Goal: Task Accomplishment & Management: Manage account settings

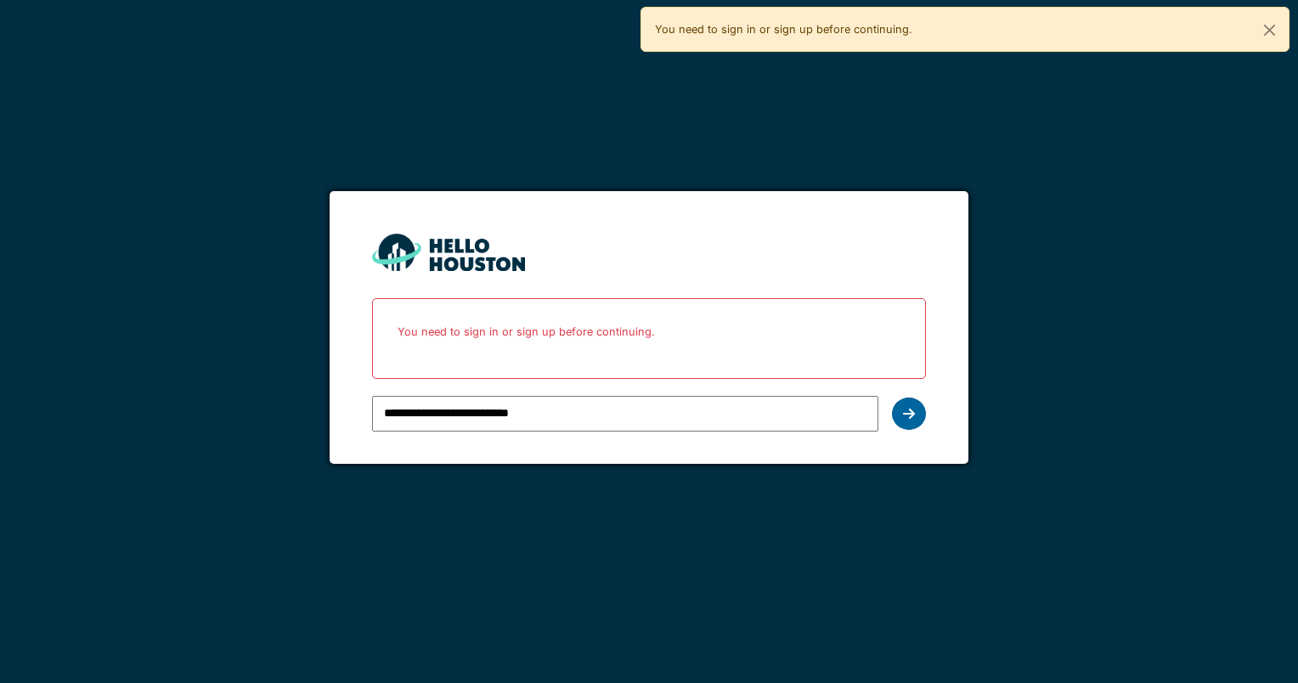
click at [907, 407] on icon at bounding box center [909, 414] width 12 height 14
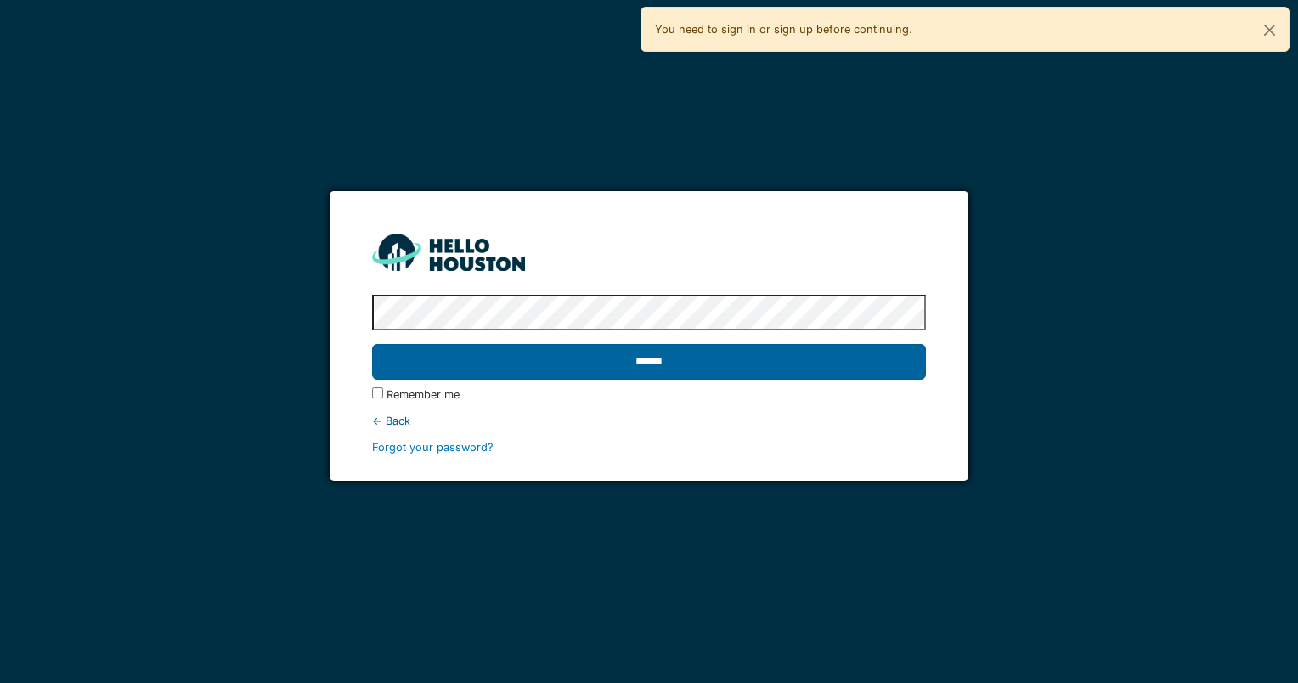
click at [649, 360] on input "******" at bounding box center [648, 362] width 553 height 36
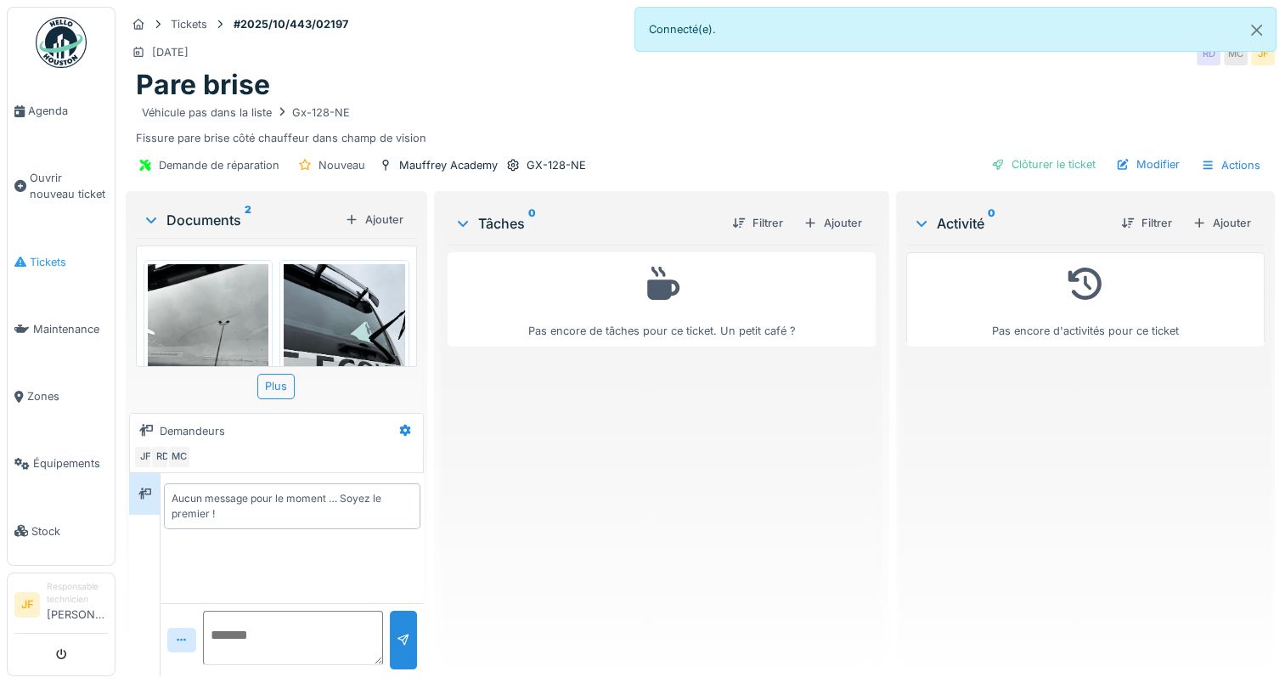
click at [43, 256] on span "Tickets" at bounding box center [69, 262] width 78 height 16
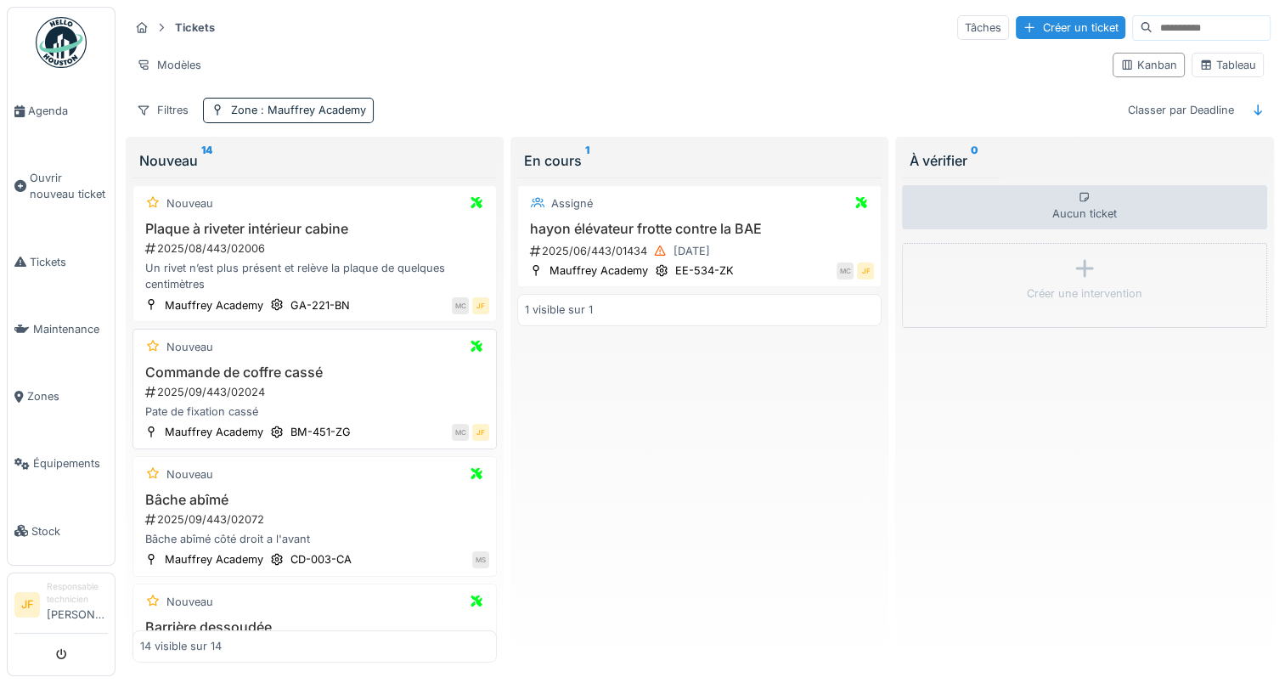
click at [275, 370] on h3 "Commande de coffre cassé" at bounding box center [314, 372] width 349 height 16
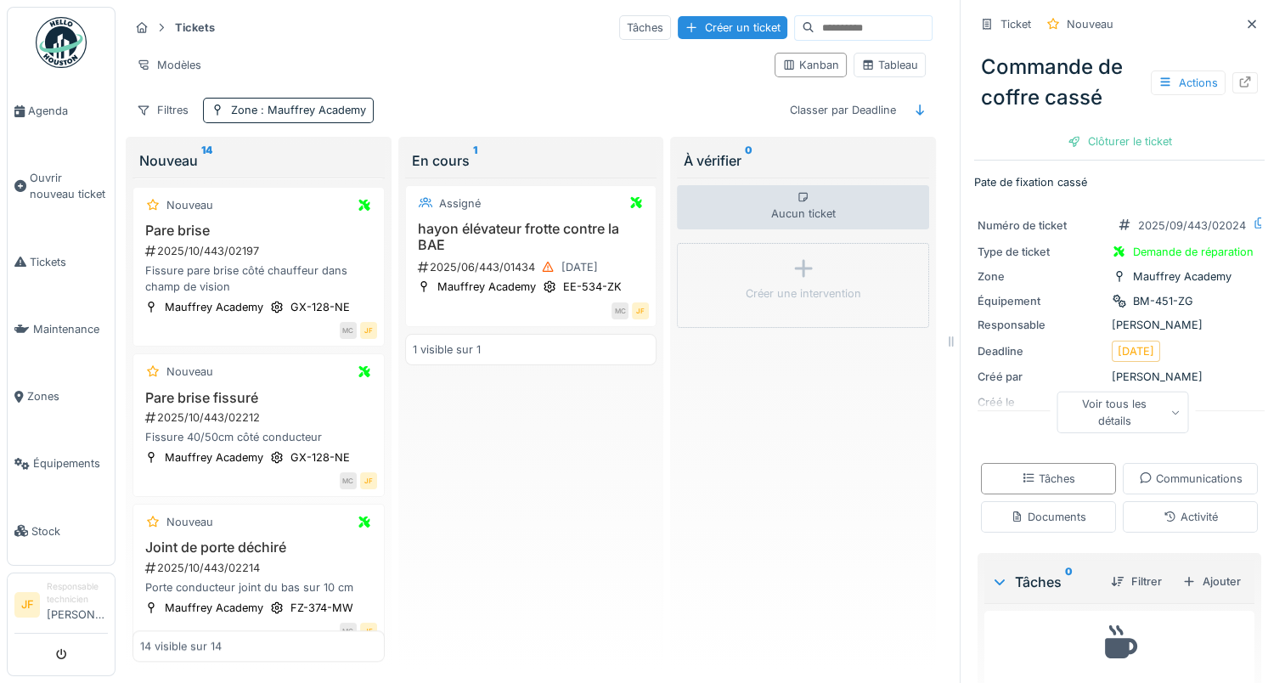
scroll to position [1780, 0]
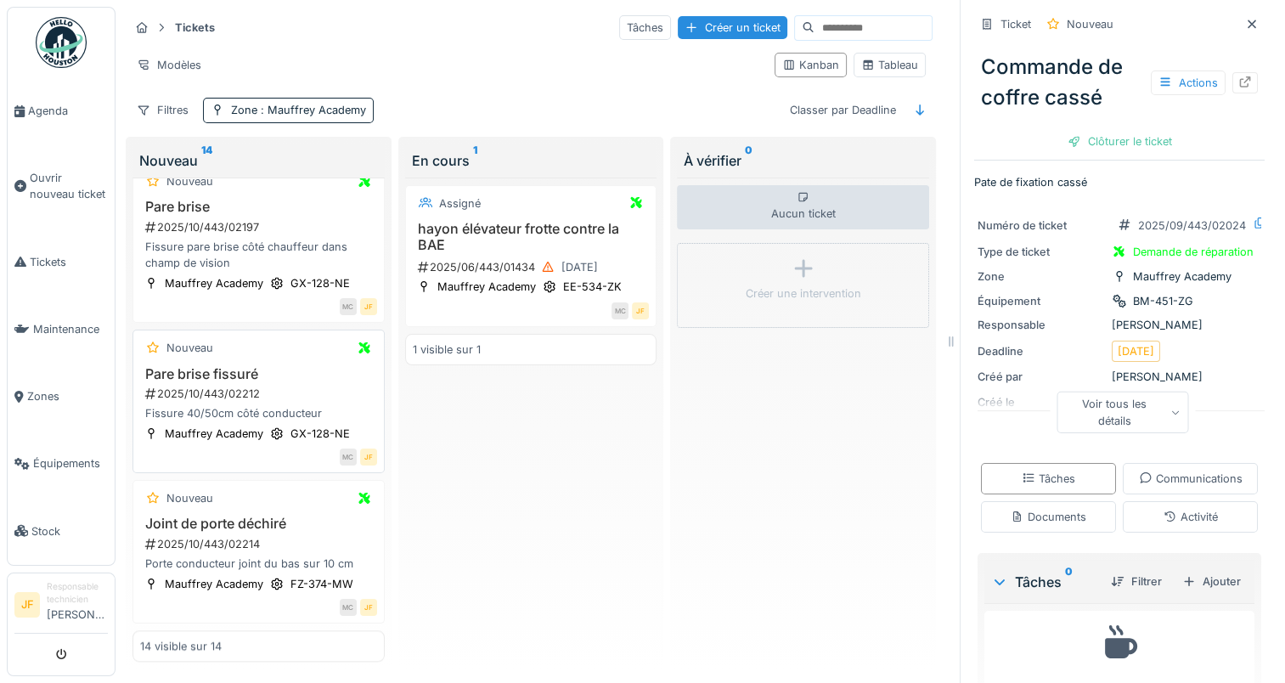
click at [233, 366] on h3 "Pare brise fissuré" at bounding box center [258, 374] width 237 height 16
click at [1033, 470] on div "Tâches" at bounding box center [1049, 478] width 54 height 16
click at [1082, 130] on div "Clôturer le ticket" at bounding box center [1120, 141] width 118 height 23
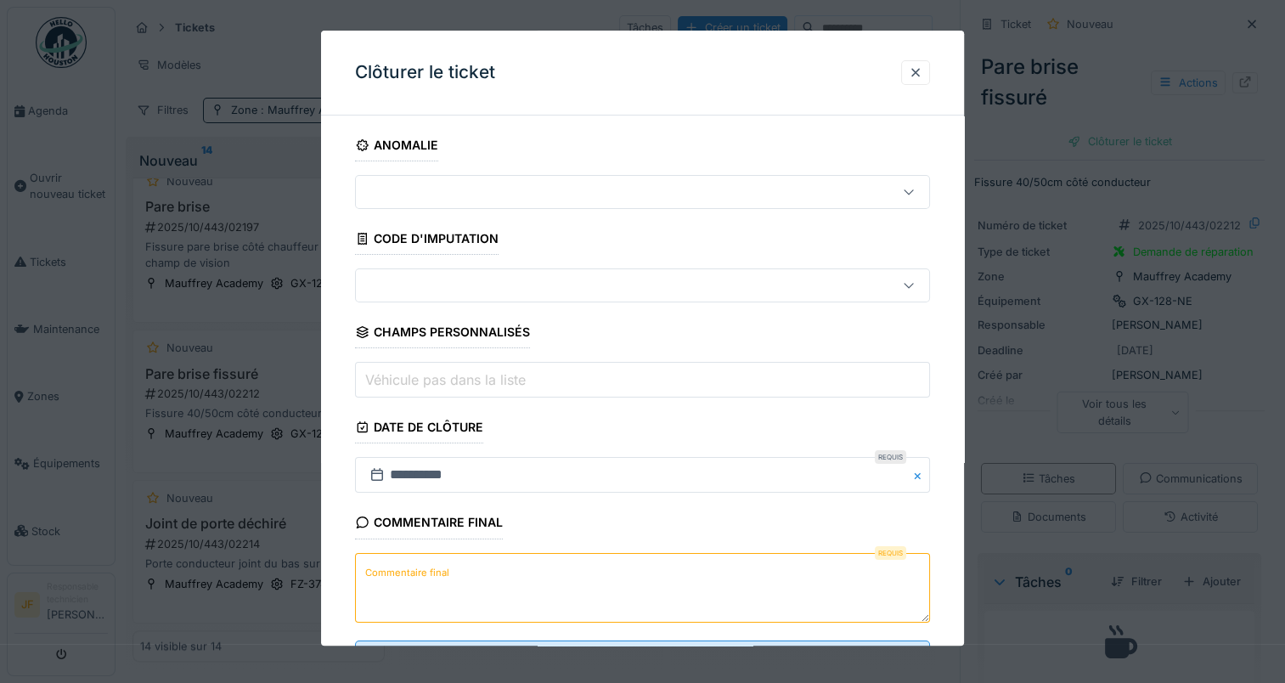
click at [444, 571] on label "Commentaire final" at bounding box center [407, 572] width 91 height 21
click at [444, 571] on textarea "Commentaire final" at bounding box center [642, 588] width 575 height 70
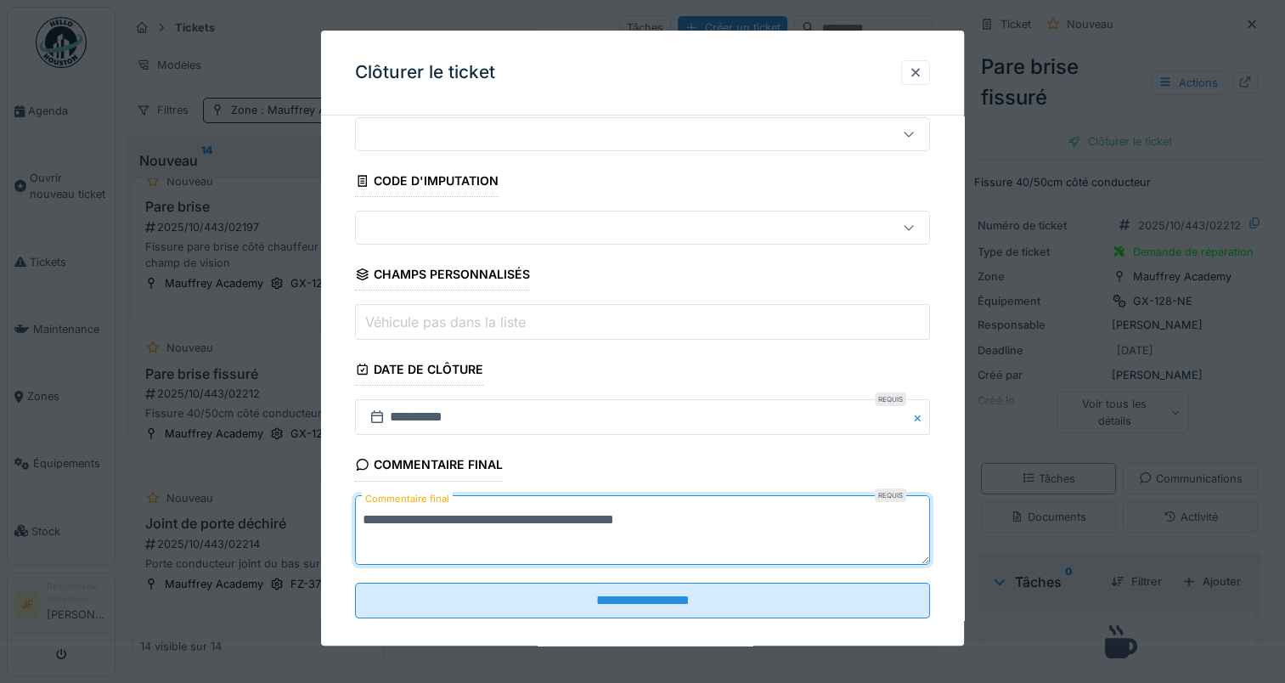
scroll to position [75, 0]
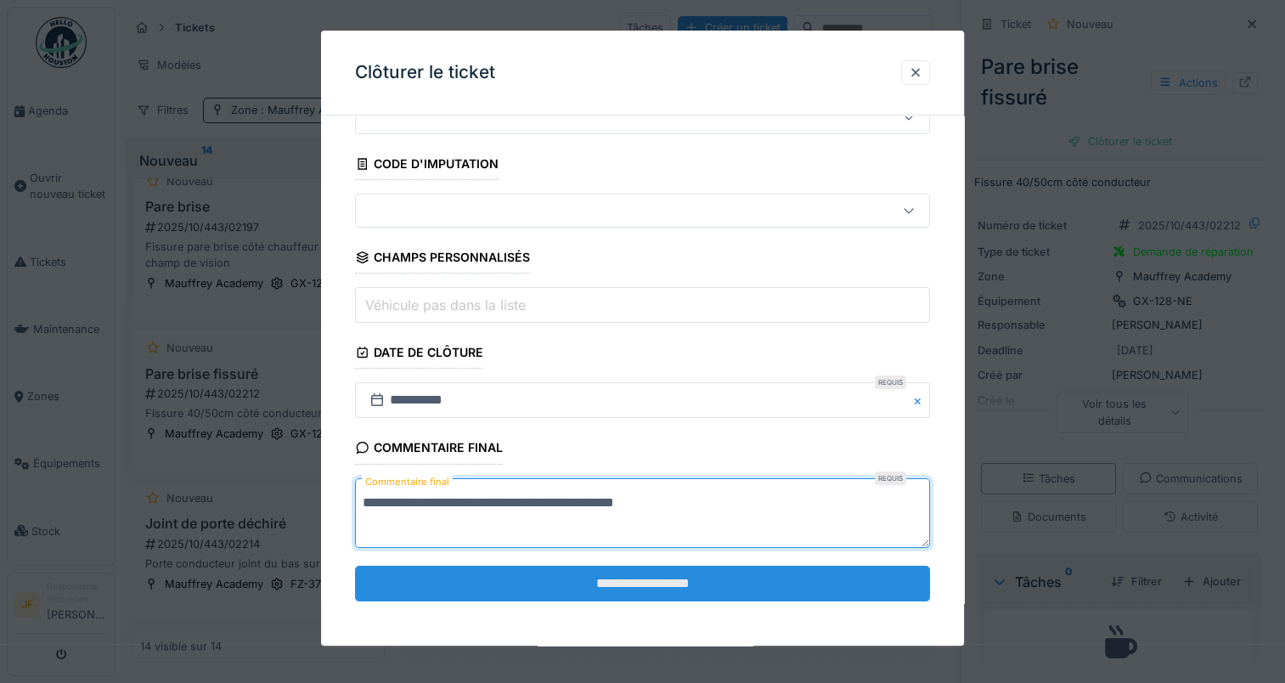
type textarea "**********"
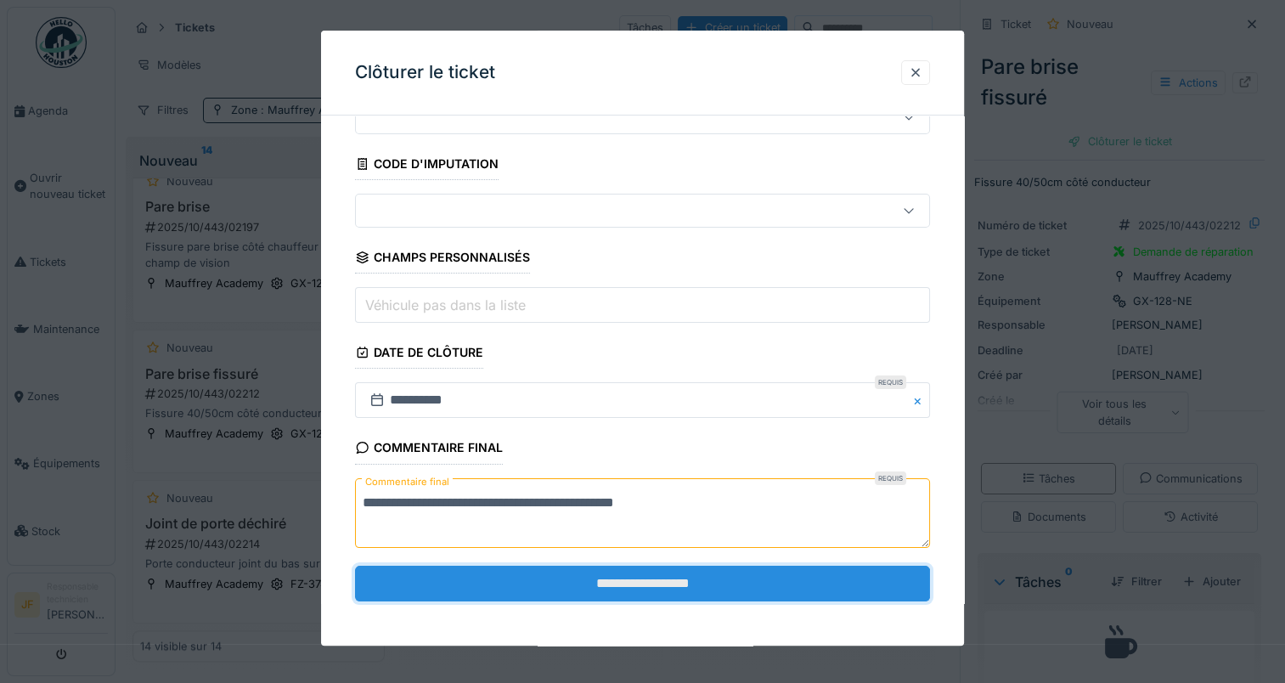
click at [612, 581] on input "**********" at bounding box center [642, 584] width 575 height 36
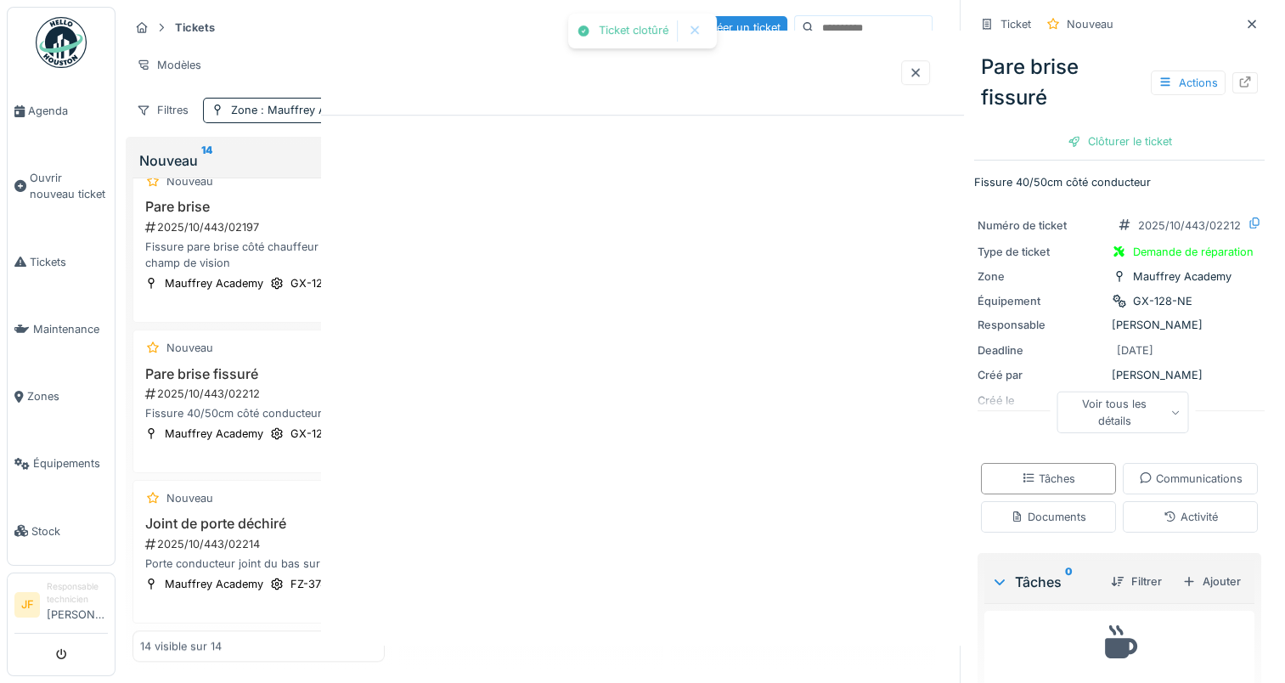
scroll to position [0, 0]
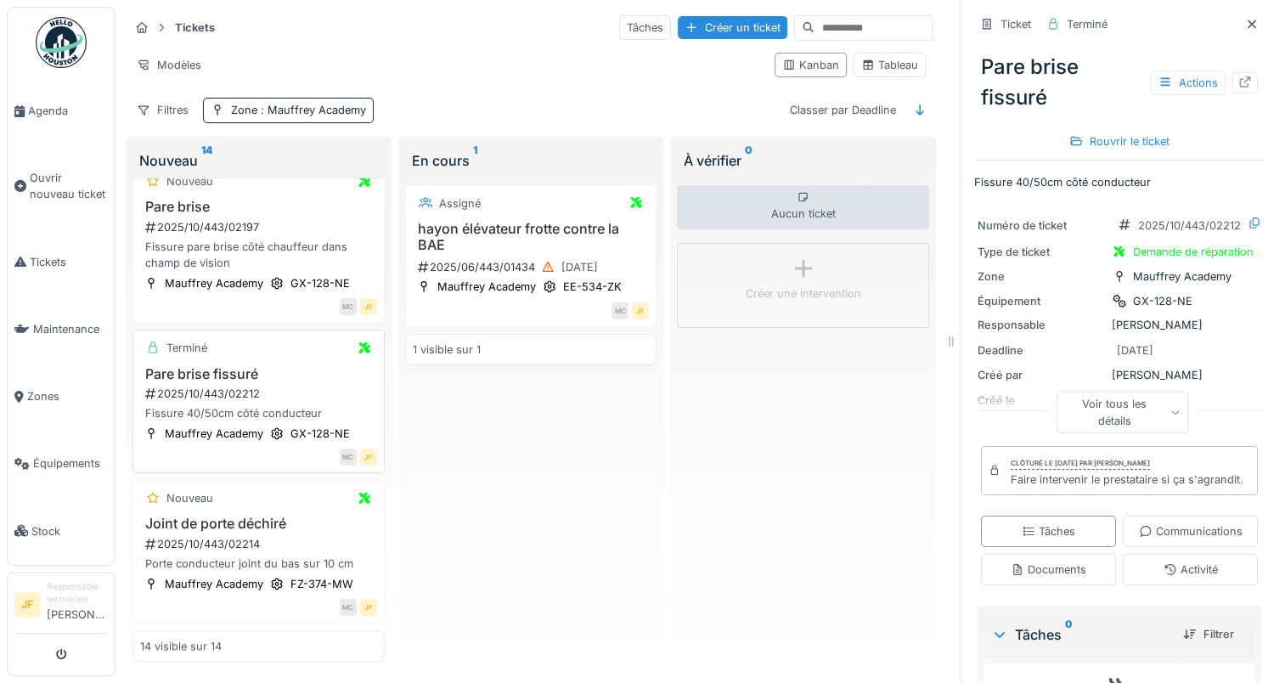
click at [217, 366] on h3 "Pare brise fissuré" at bounding box center [258, 374] width 237 height 16
click at [219, 366] on h3 "Pare brise fissuré" at bounding box center [258, 374] width 237 height 16
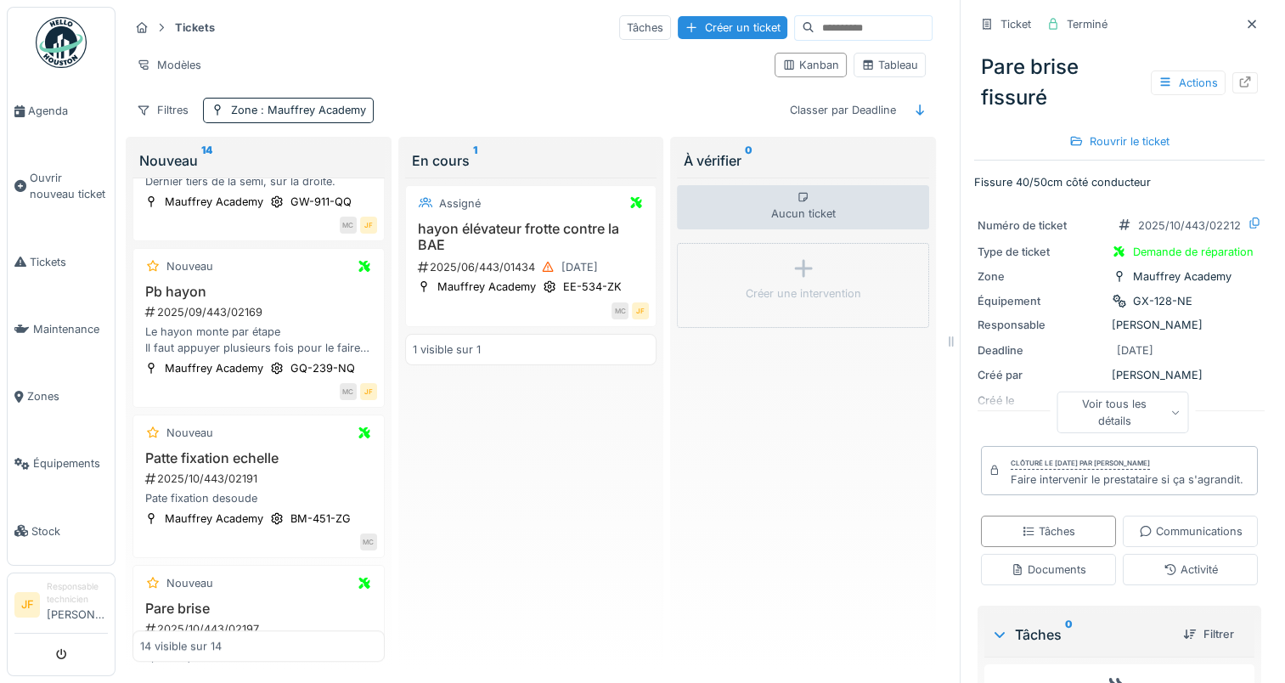
scroll to position [1355, 0]
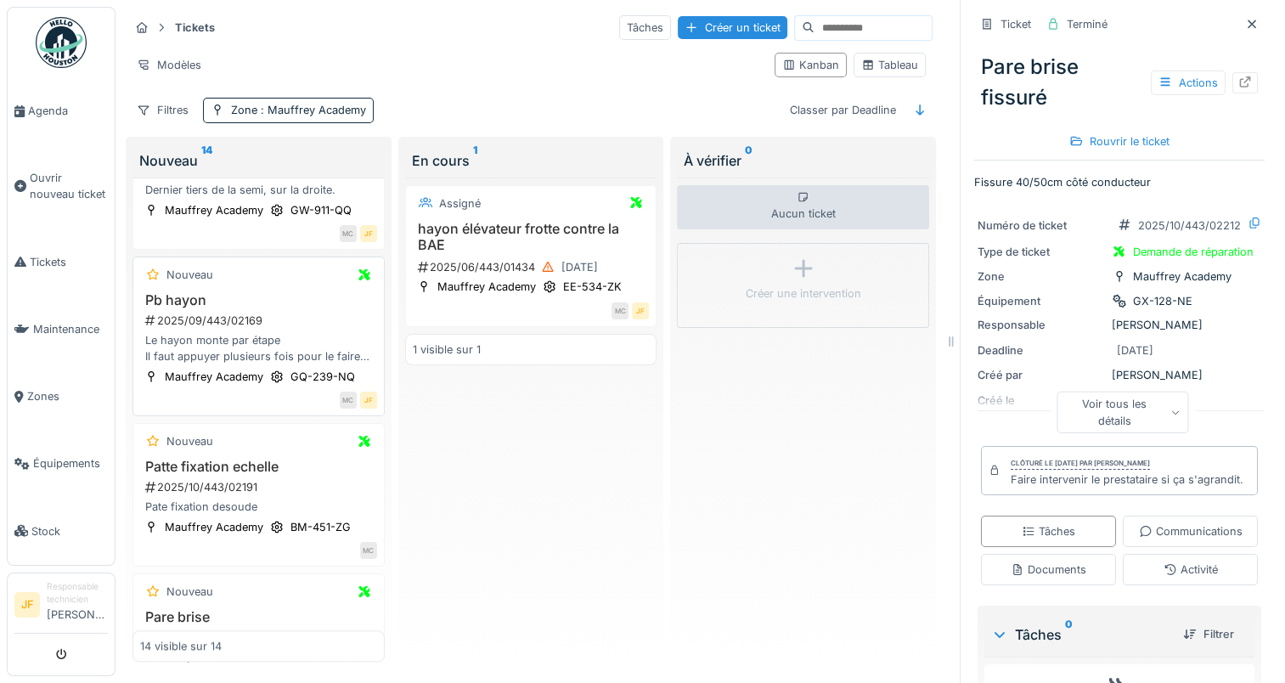
click at [177, 302] on h3 "Pb hayon" at bounding box center [258, 300] width 237 height 16
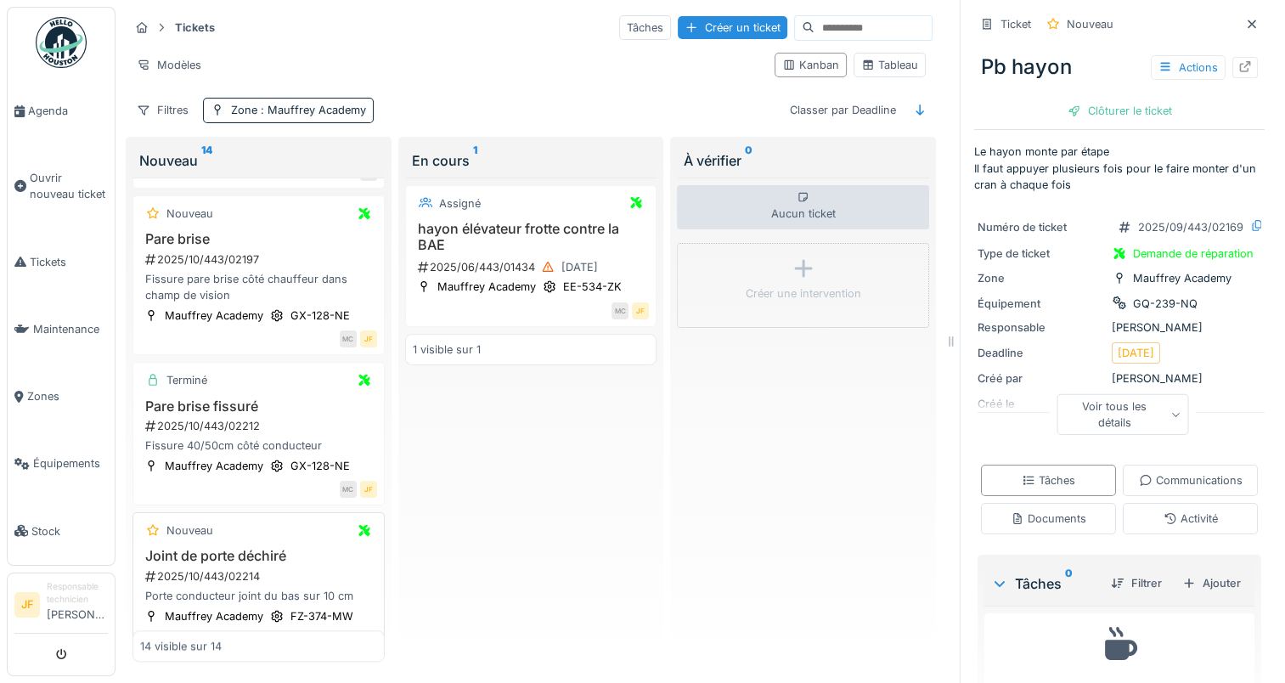
scroll to position [1695, 0]
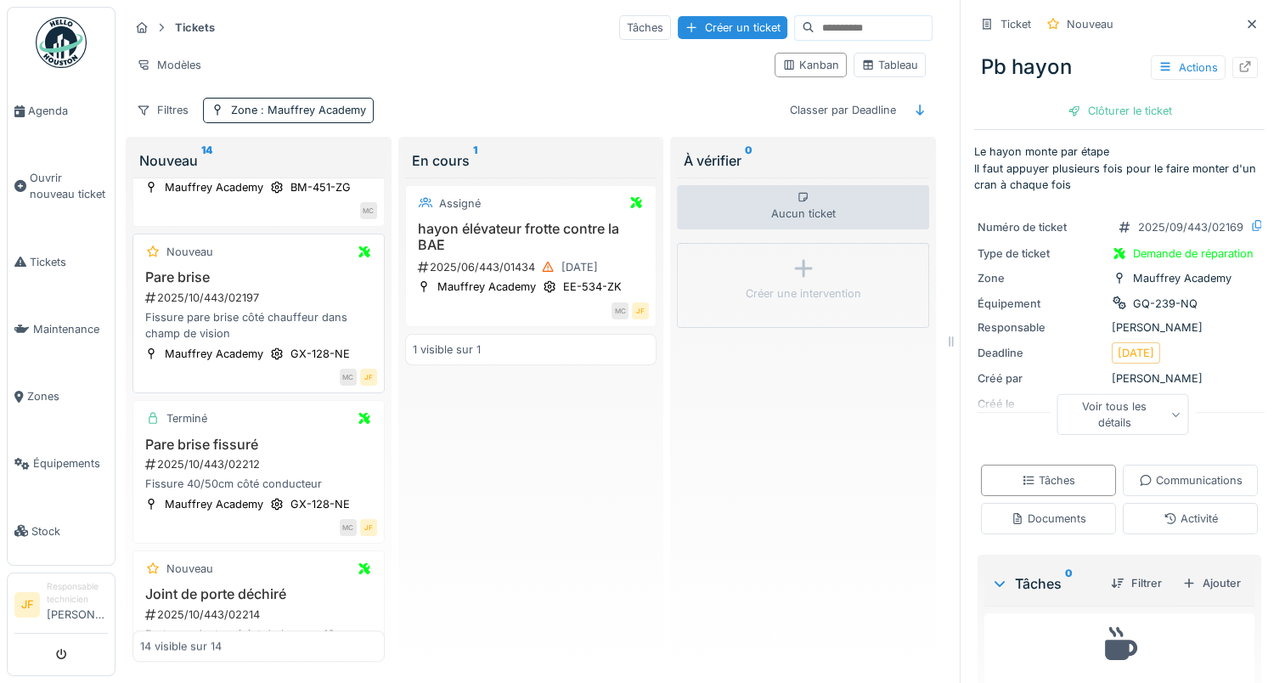
click at [187, 283] on h3 "Pare brise" at bounding box center [258, 277] width 237 height 16
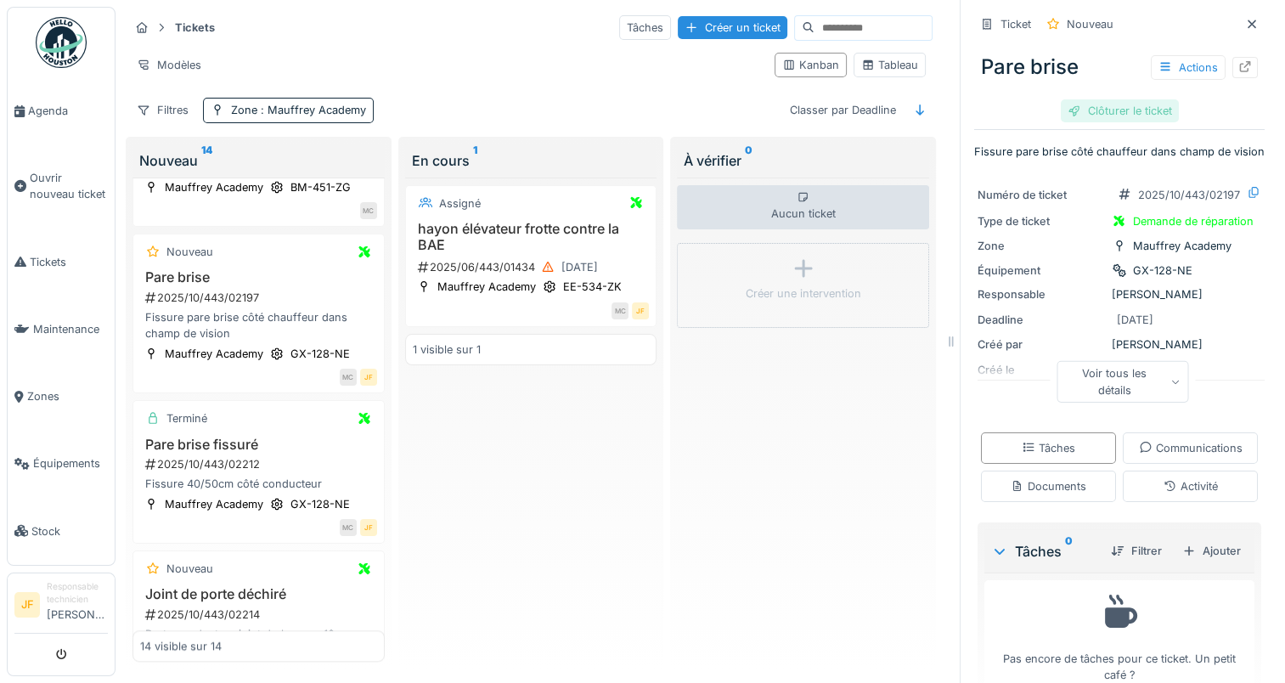
click at [1084, 99] on div "Clôturer le ticket" at bounding box center [1120, 110] width 118 height 23
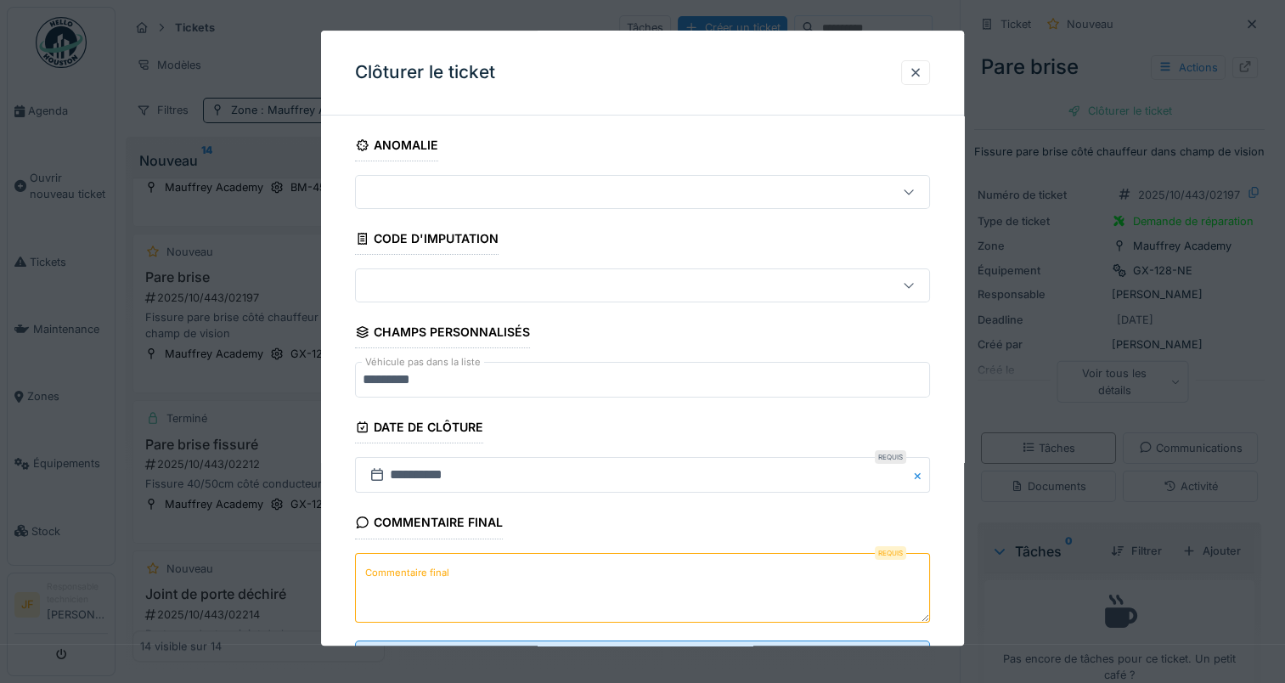
click at [405, 579] on label "Commentaire final" at bounding box center [407, 572] width 91 height 21
click at [405, 579] on textarea "Commentaire final" at bounding box center [642, 588] width 575 height 70
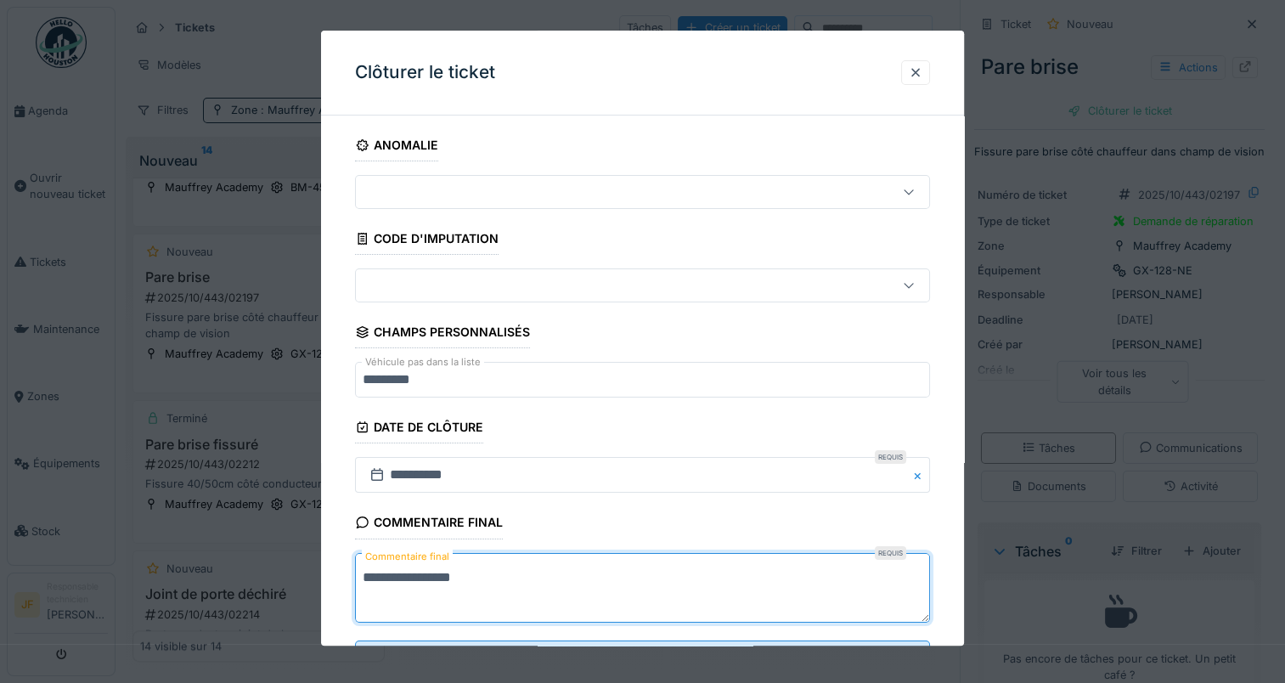
scroll to position [75, 0]
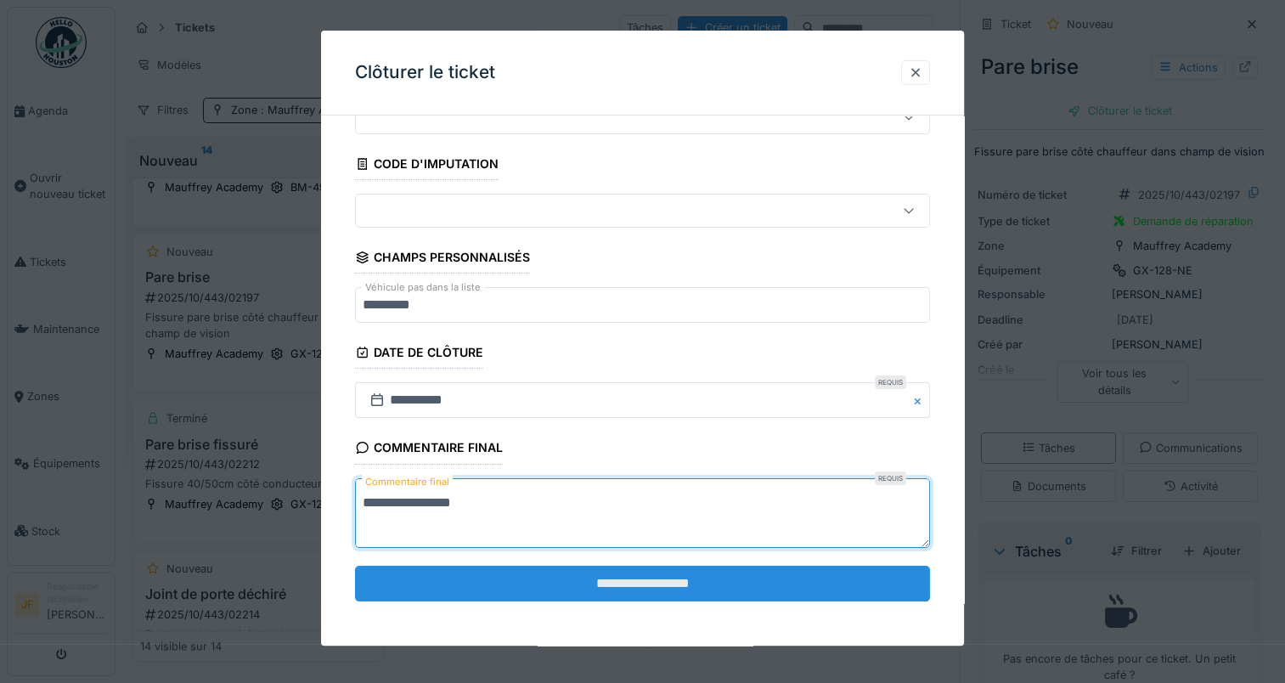
type textarea "**********"
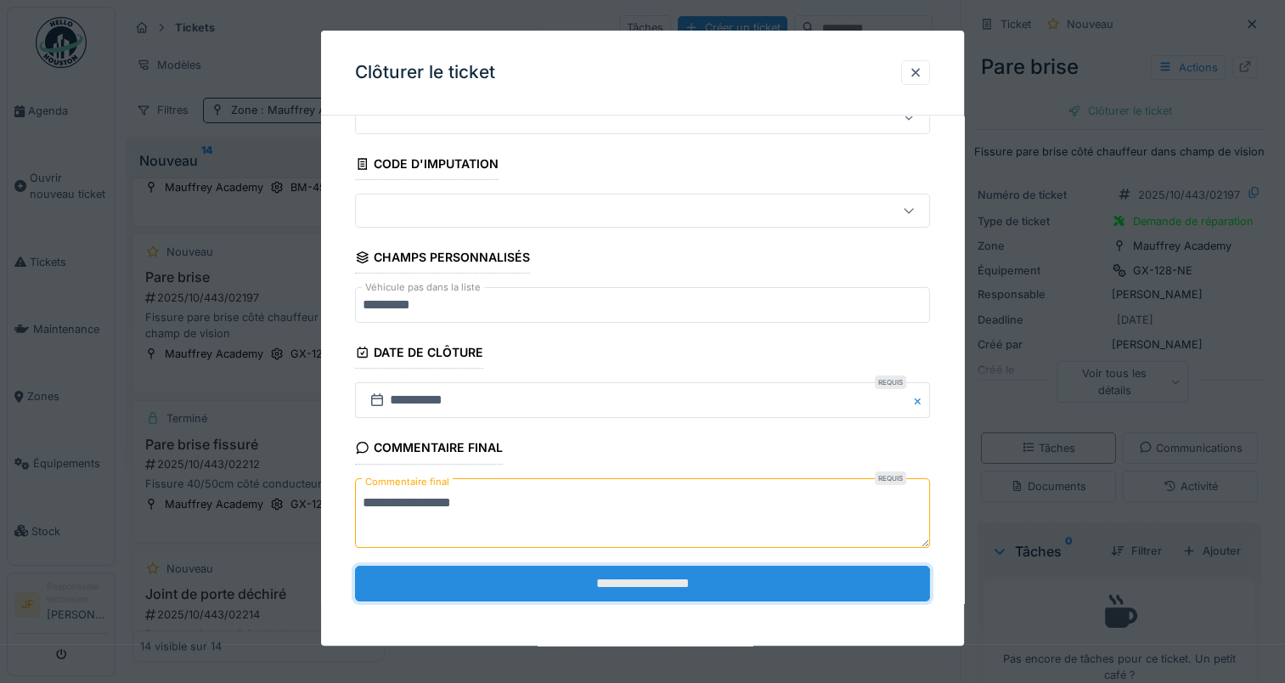
click at [645, 578] on input "**********" at bounding box center [642, 584] width 575 height 36
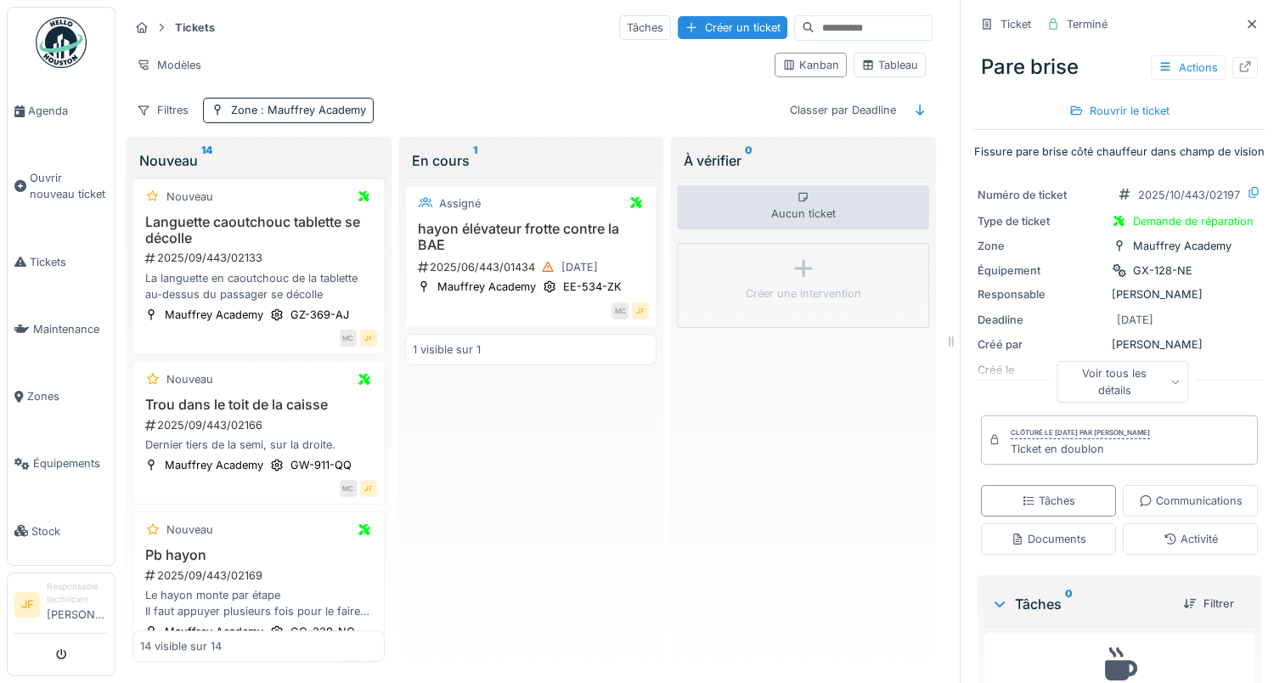
scroll to position [1016, 0]
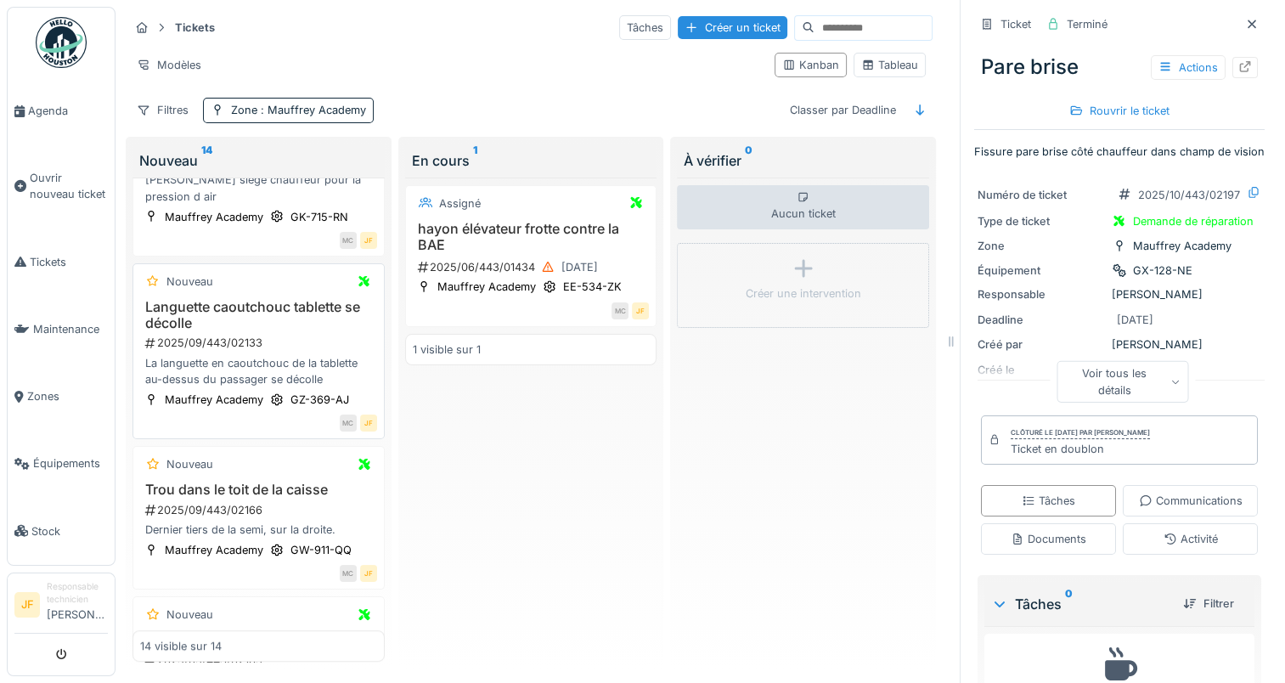
click at [190, 310] on h3 "Languette caoutchouc tablette se décolle" at bounding box center [258, 315] width 237 height 32
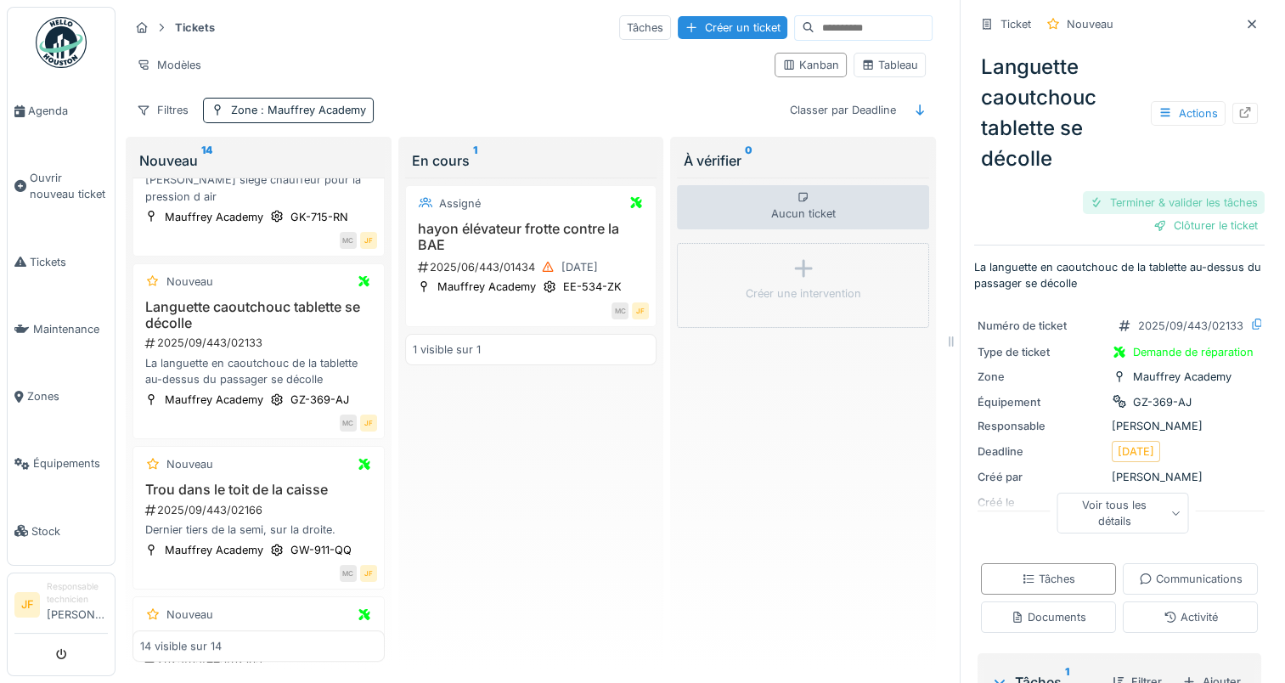
click at [1152, 191] on div "Terminer & valider les tâches" at bounding box center [1174, 202] width 182 height 23
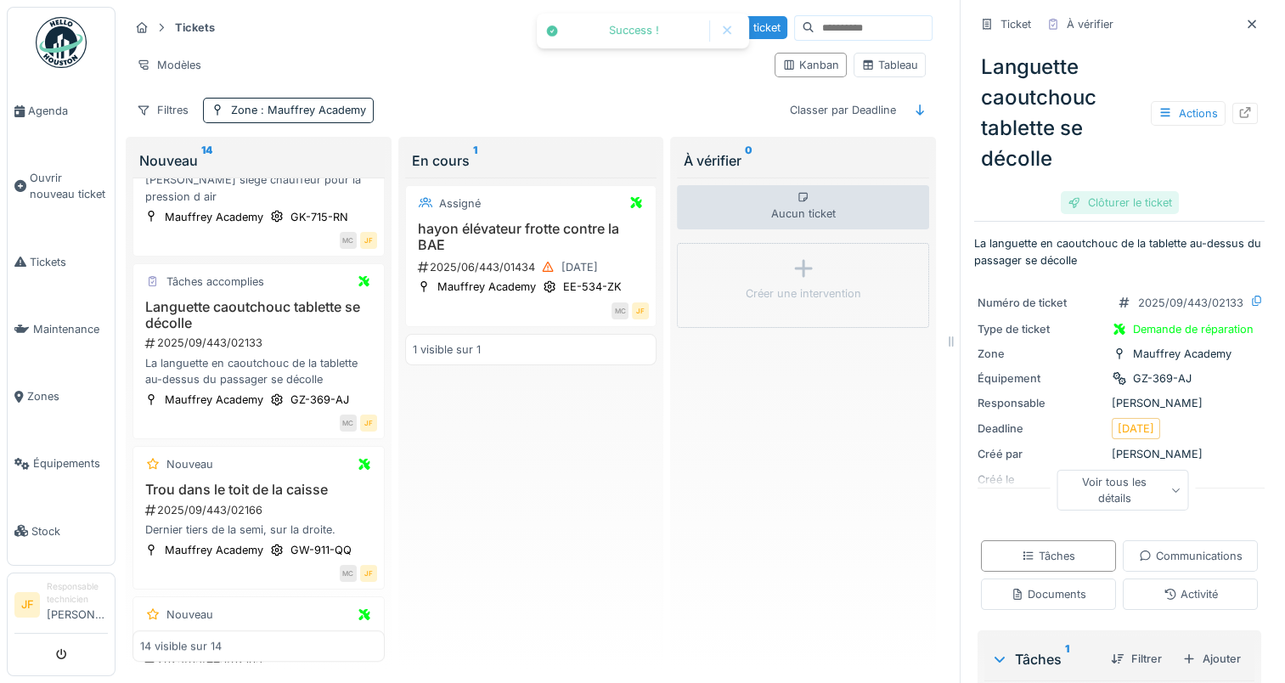
click at [1090, 191] on div "Clôturer le ticket" at bounding box center [1120, 202] width 118 height 23
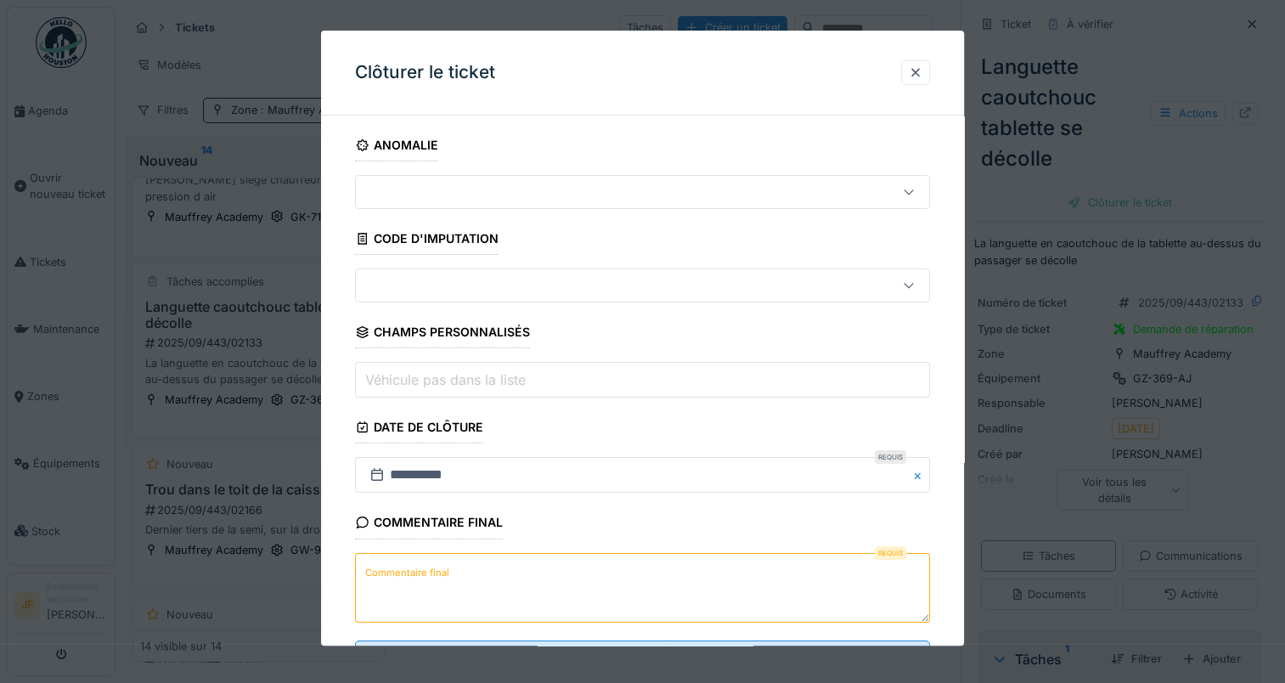
click at [425, 567] on label "Commentaire final" at bounding box center [407, 572] width 91 height 21
click at [425, 567] on textarea "Commentaire final" at bounding box center [642, 588] width 575 height 70
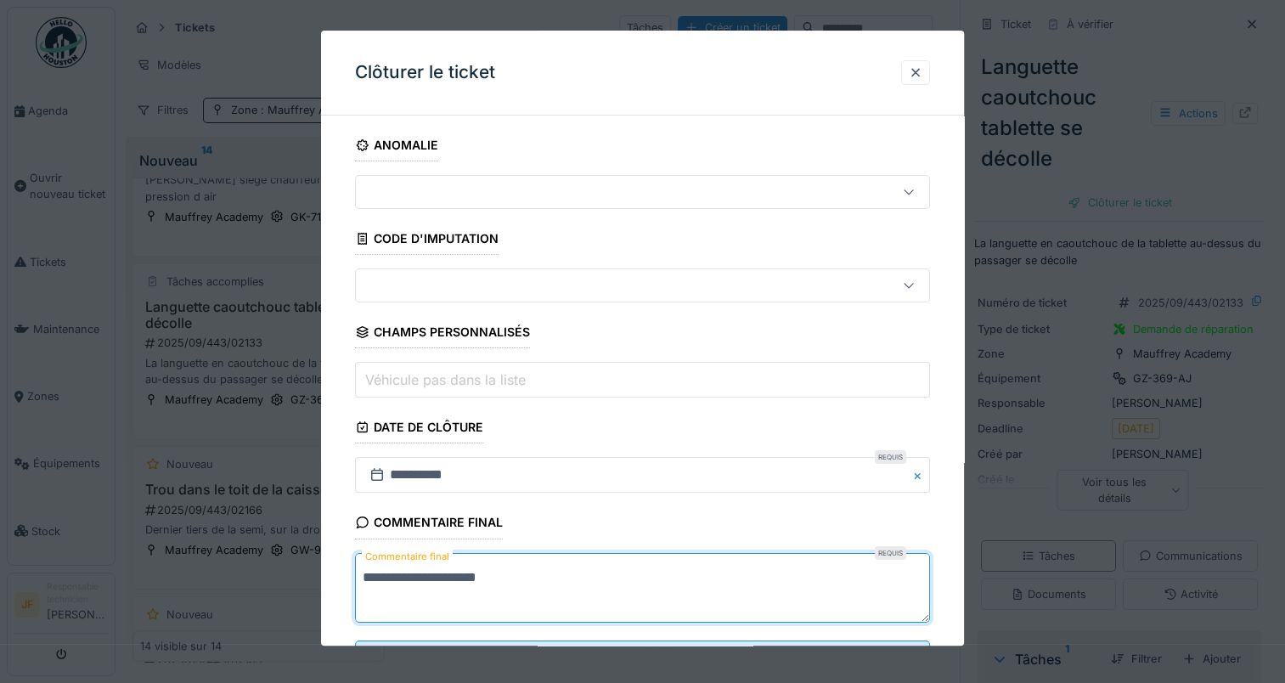
scroll to position [75, 0]
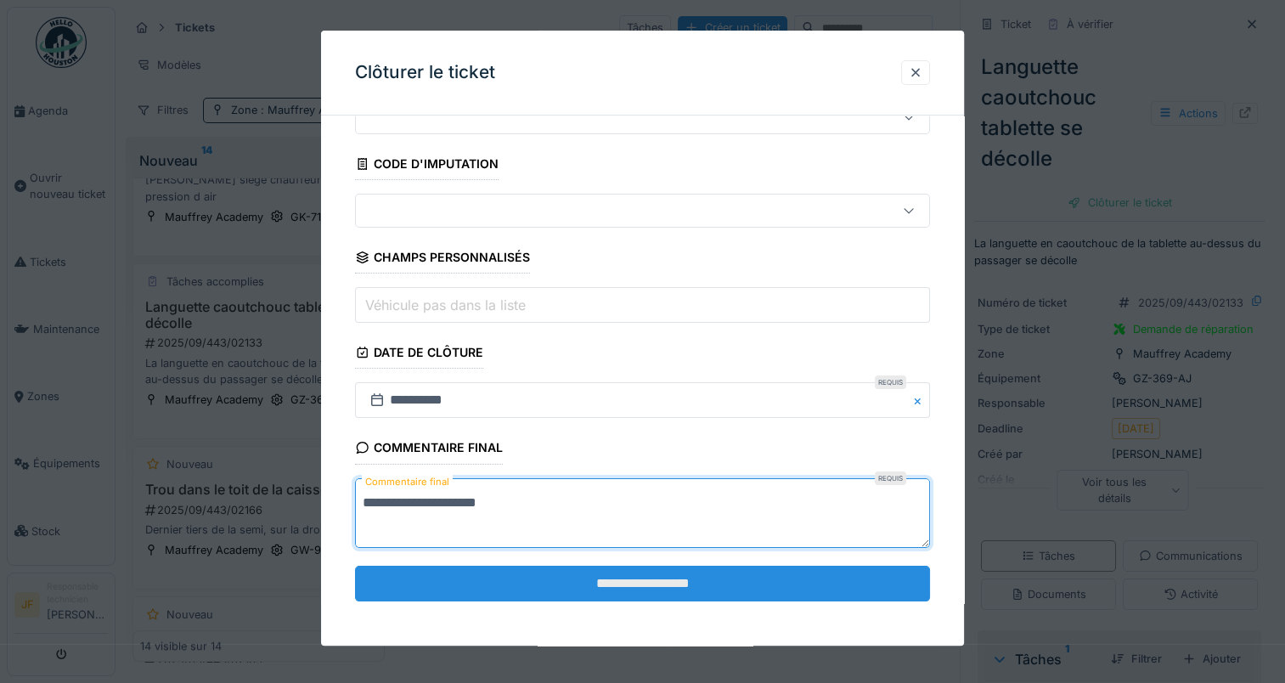
type textarea "**********"
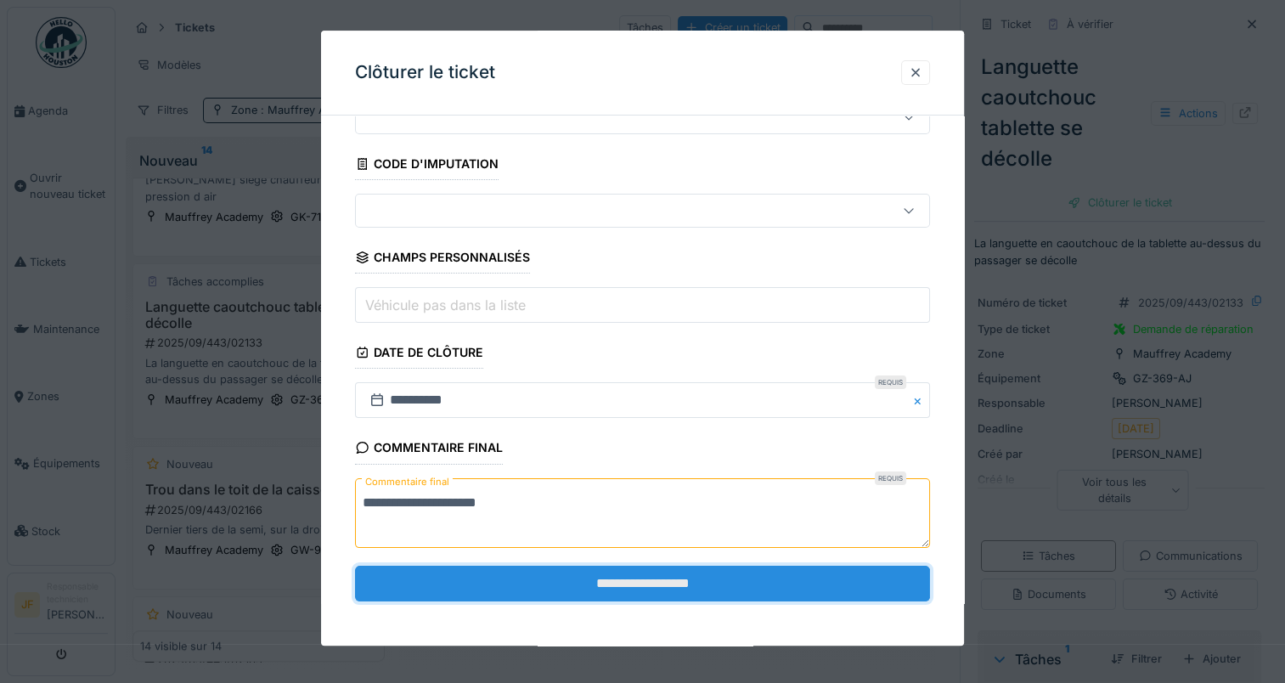
click at [624, 577] on input "**********" at bounding box center [642, 584] width 575 height 36
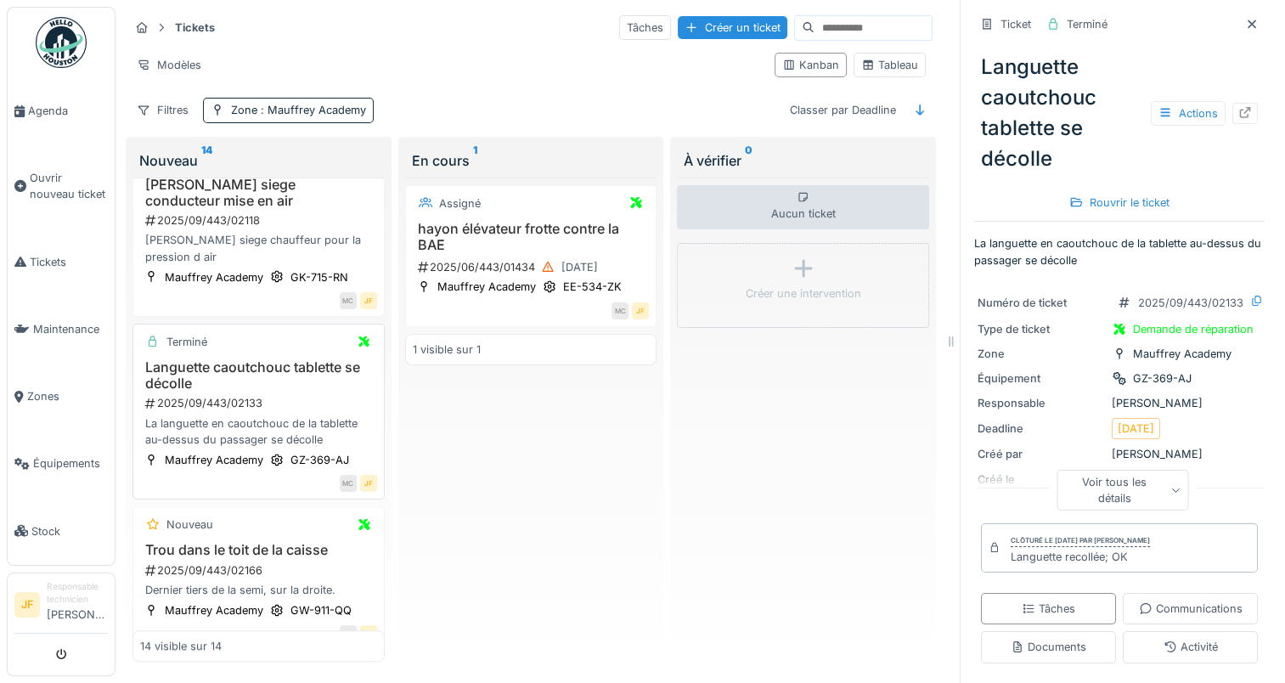
scroll to position [931, 0]
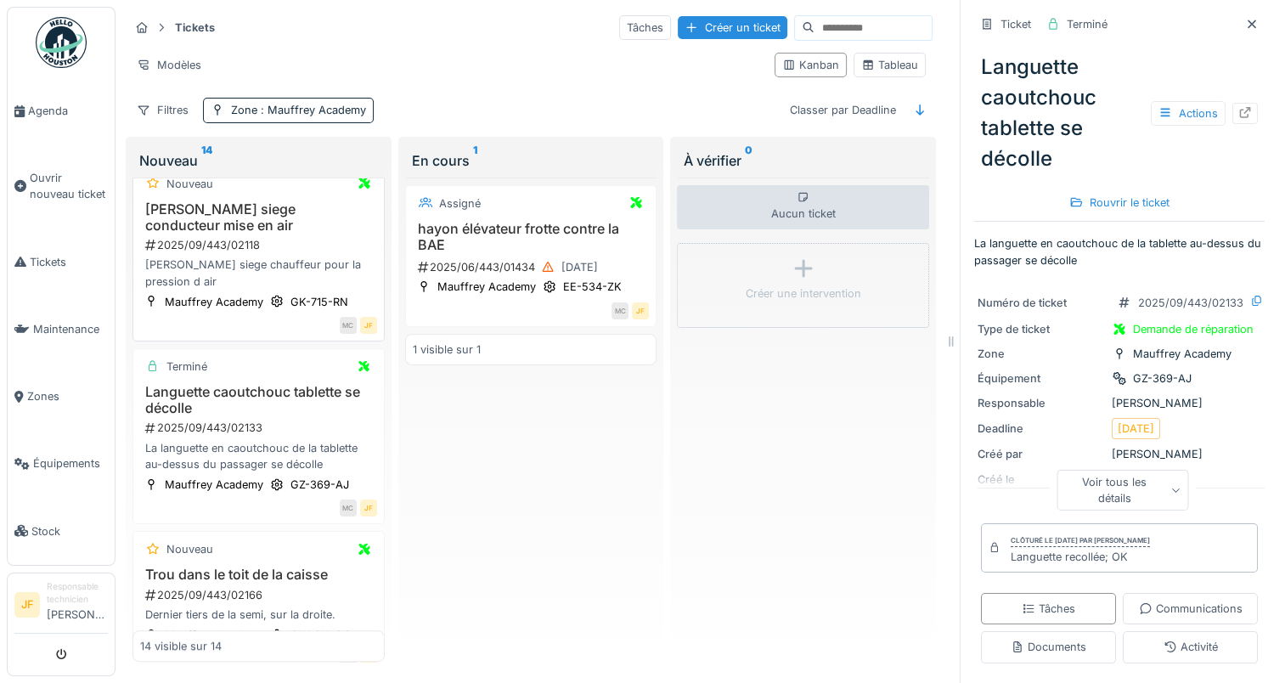
click at [231, 220] on h3 "[PERSON_NAME] siege conducteur mise en air" at bounding box center [258, 217] width 237 height 32
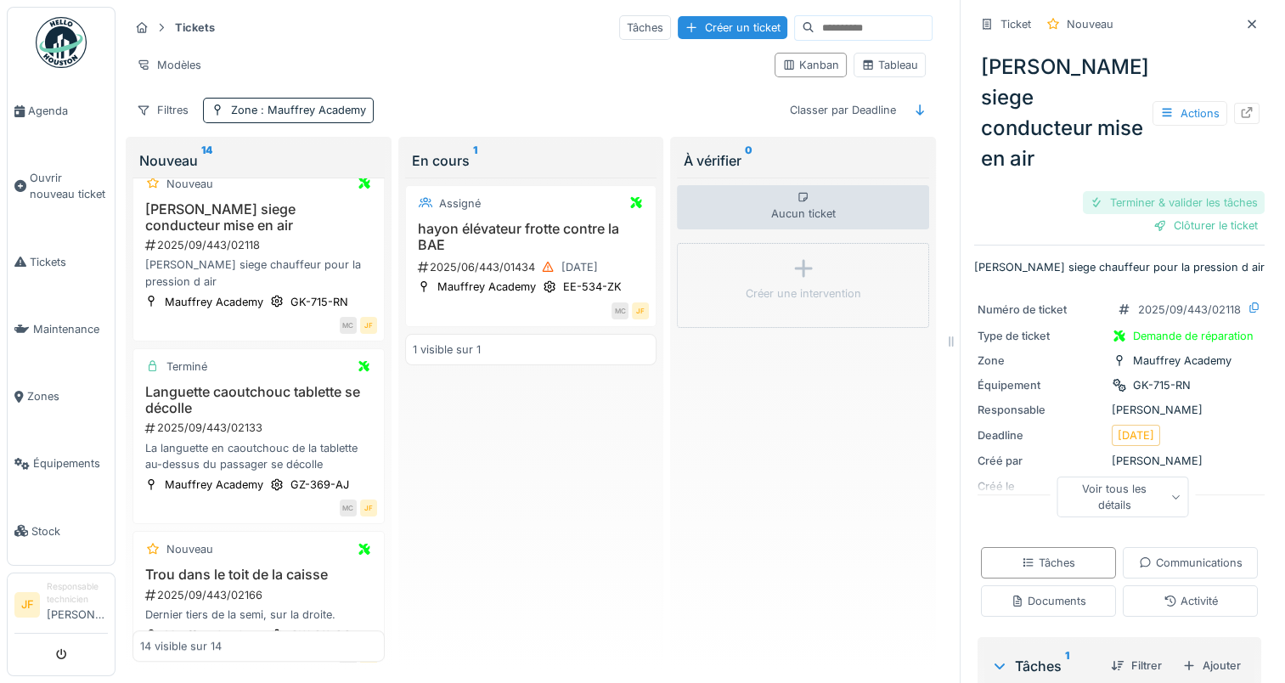
click at [1106, 191] on div "Terminer & valider les tâches" at bounding box center [1174, 202] width 182 height 23
click at [1196, 182] on div "Ticket Nouveau Bouton siege conducteur mise en air Actions Terminer & valider l…" at bounding box center [1119, 444] width 290 height 889
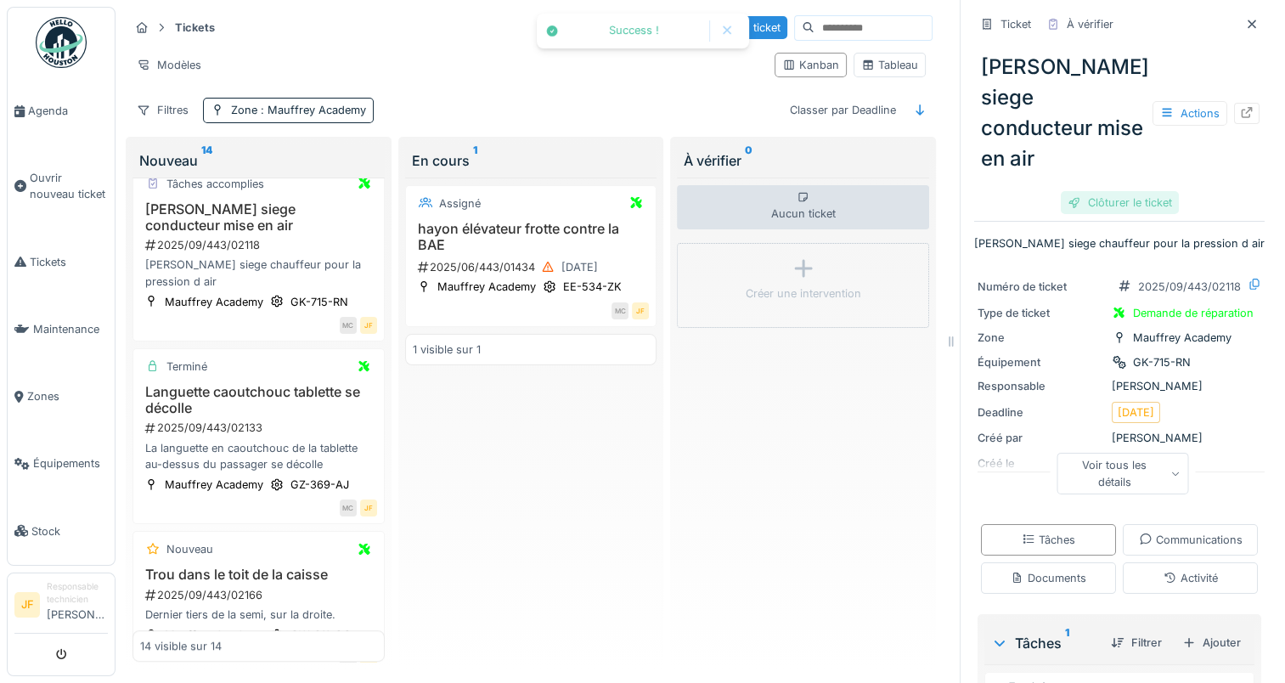
click at [1111, 191] on div "Clôturer le ticket" at bounding box center [1120, 202] width 118 height 23
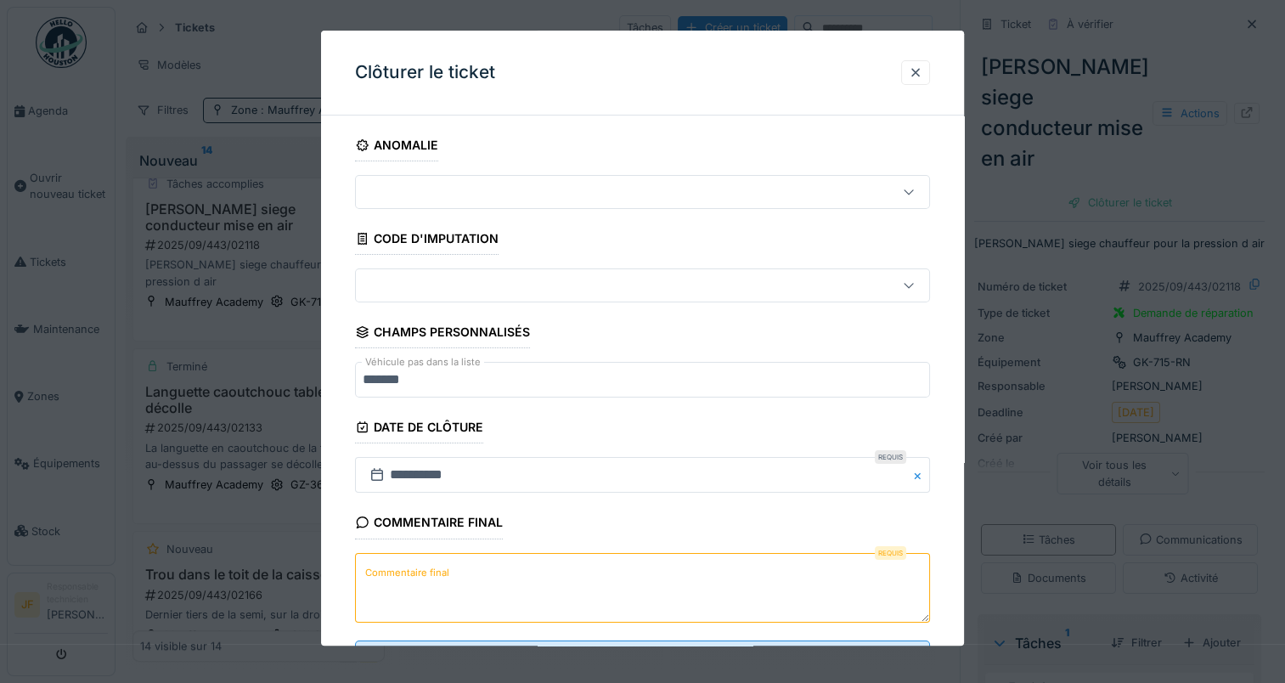
click at [443, 572] on label "Commentaire final" at bounding box center [407, 572] width 91 height 21
click at [443, 572] on textarea "Commentaire final" at bounding box center [642, 588] width 575 height 70
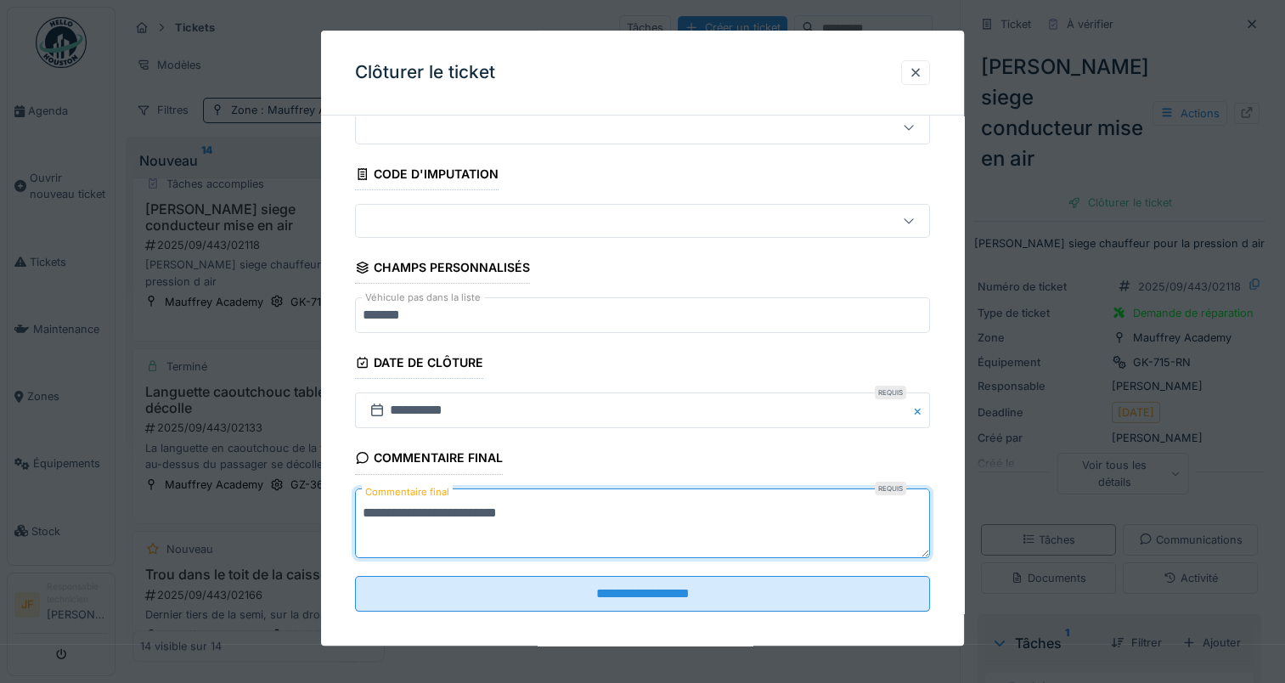
scroll to position [75, 0]
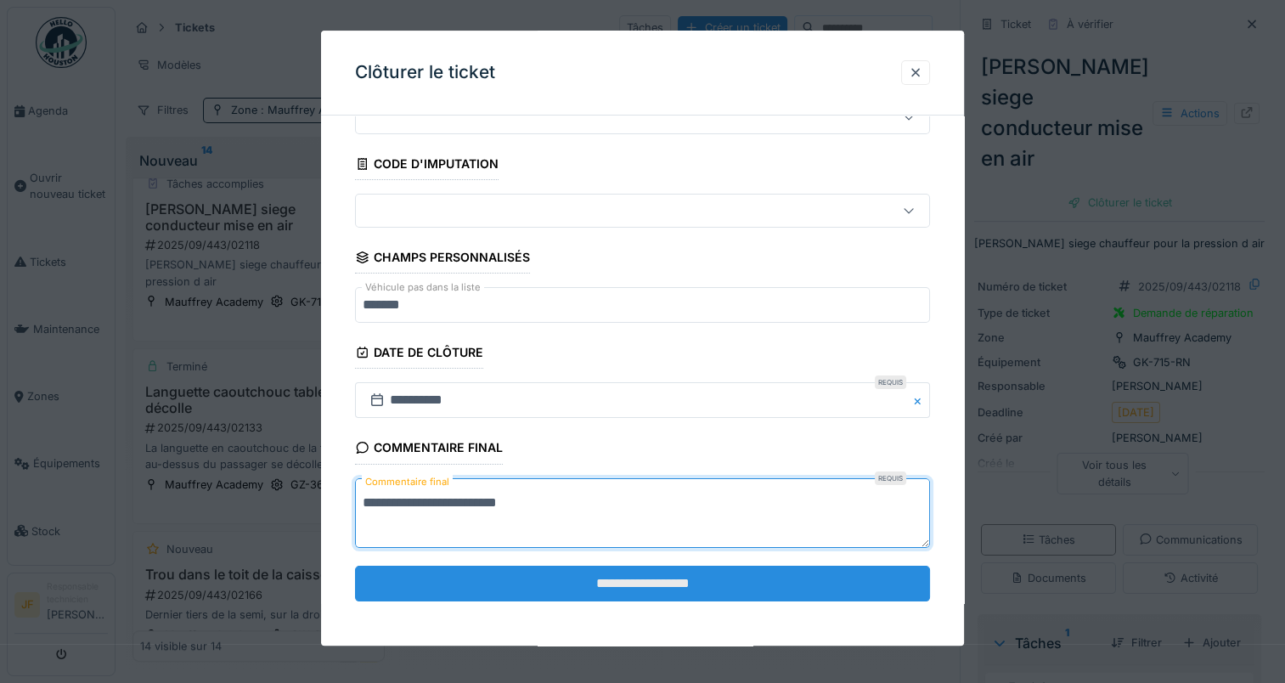
type textarea "**********"
click at [659, 583] on input "**********" at bounding box center [642, 584] width 575 height 36
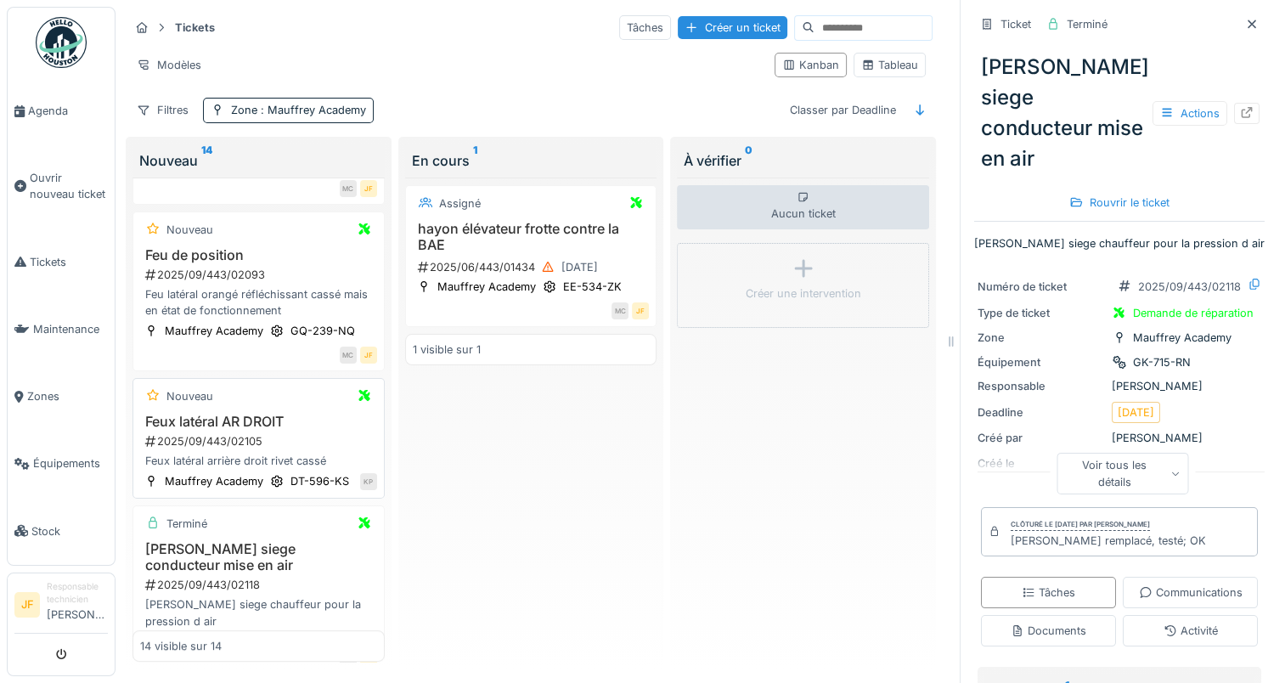
scroll to position [506, 0]
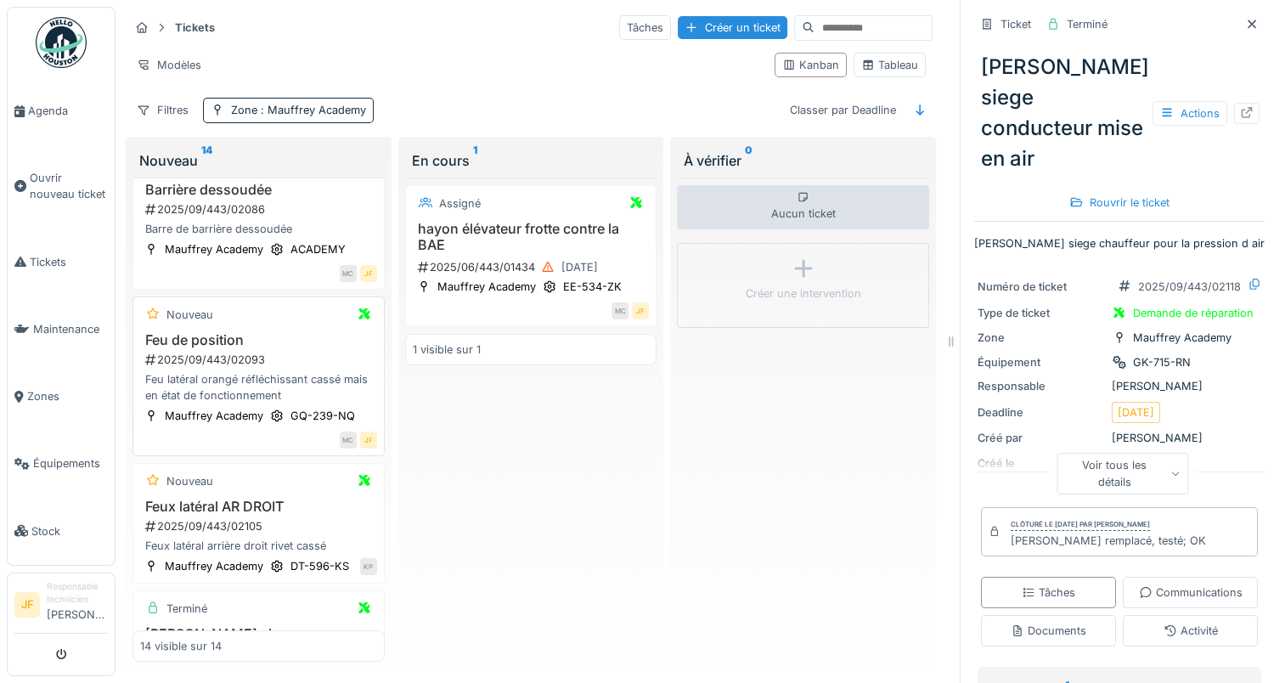
click at [203, 332] on h3 "Feu de position" at bounding box center [258, 340] width 237 height 16
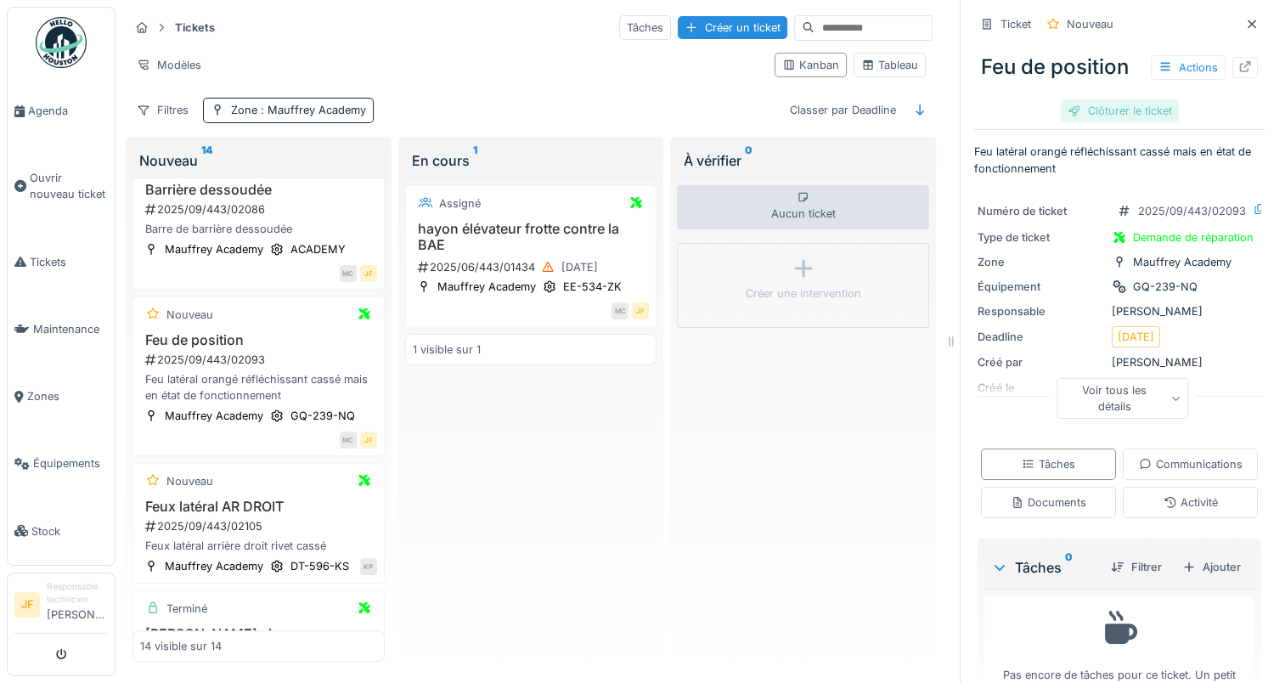
click at [1109, 99] on div "Clôturer le ticket" at bounding box center [1120, 110] width 118 height 23
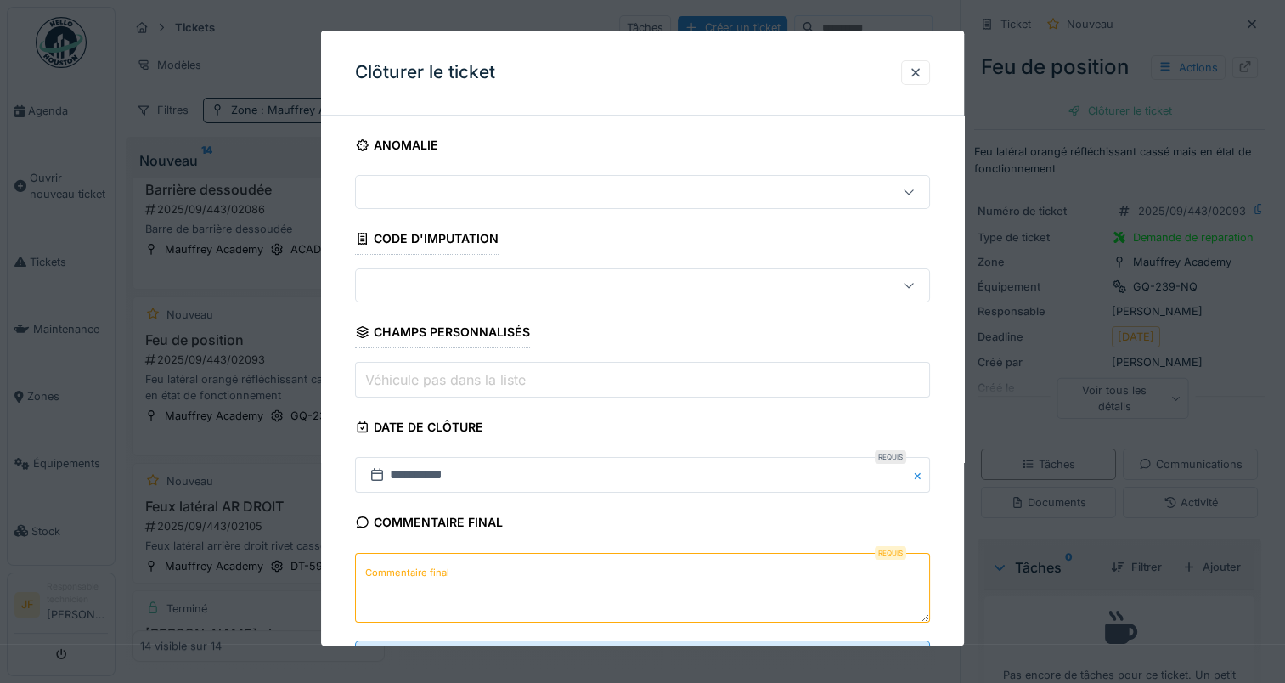
click at [432, 575] on label "Commentaire final" at bounding box center [407, 572] width 91 height 21
click at [432, 575] on textarea "Commentaire final" at bounding box center [642, 588] width 575 height 70
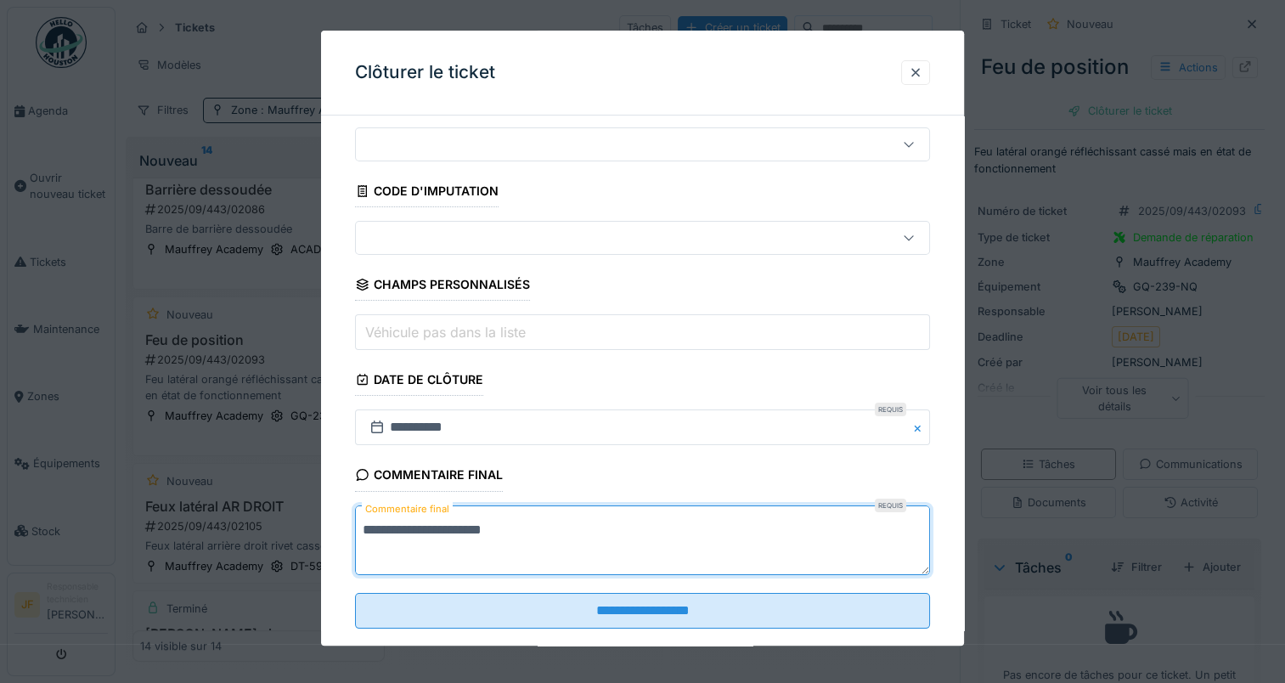
scroll to position [75, 0]
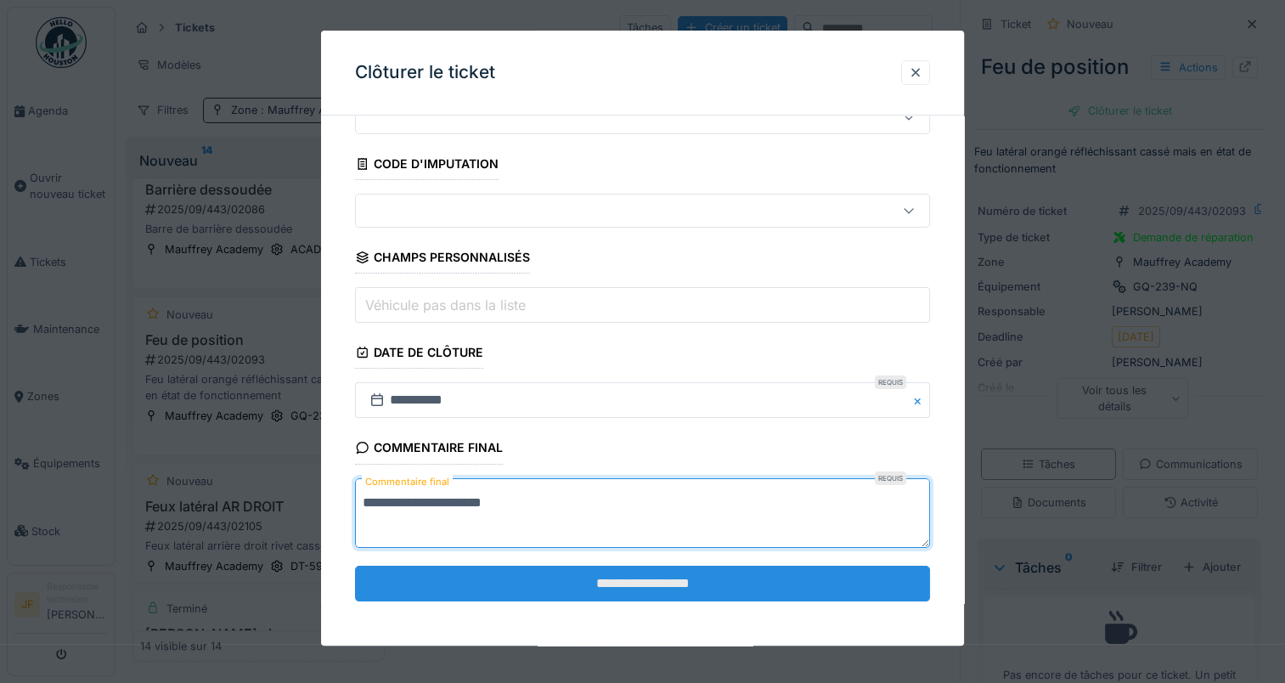
type textarea "**********"
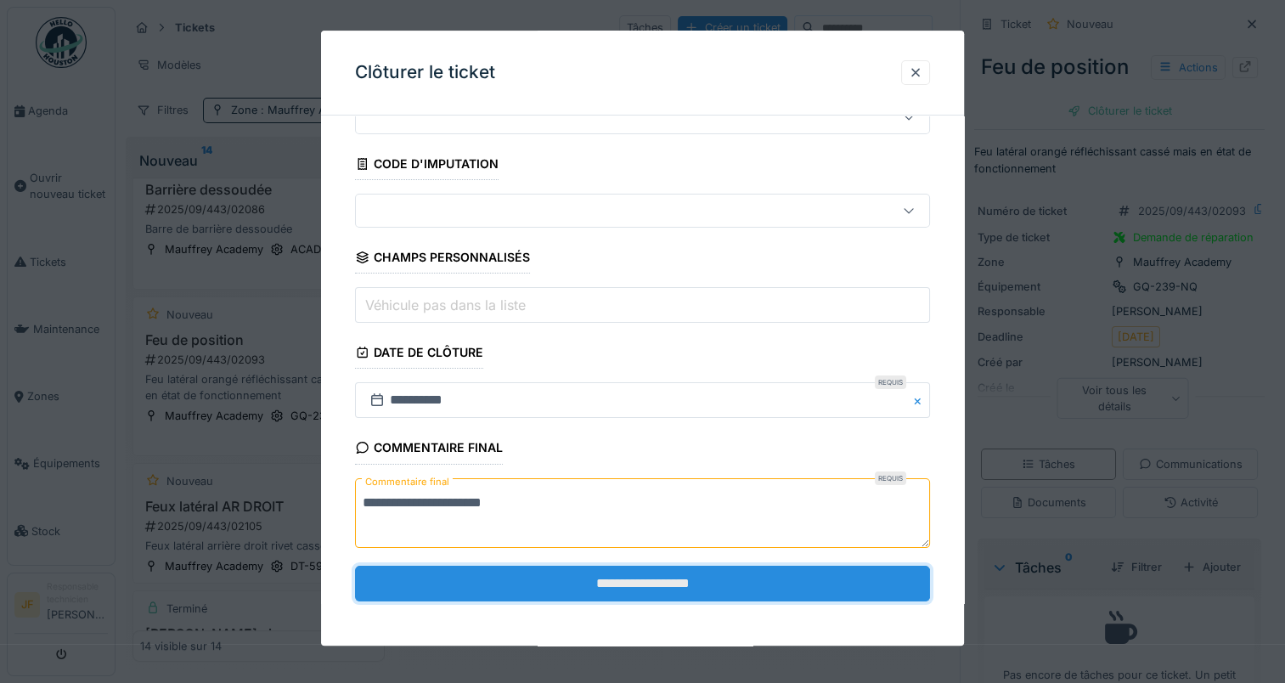
click at [663, 566] on input "**********" at bounding box center [642, 584] width 575 height 36
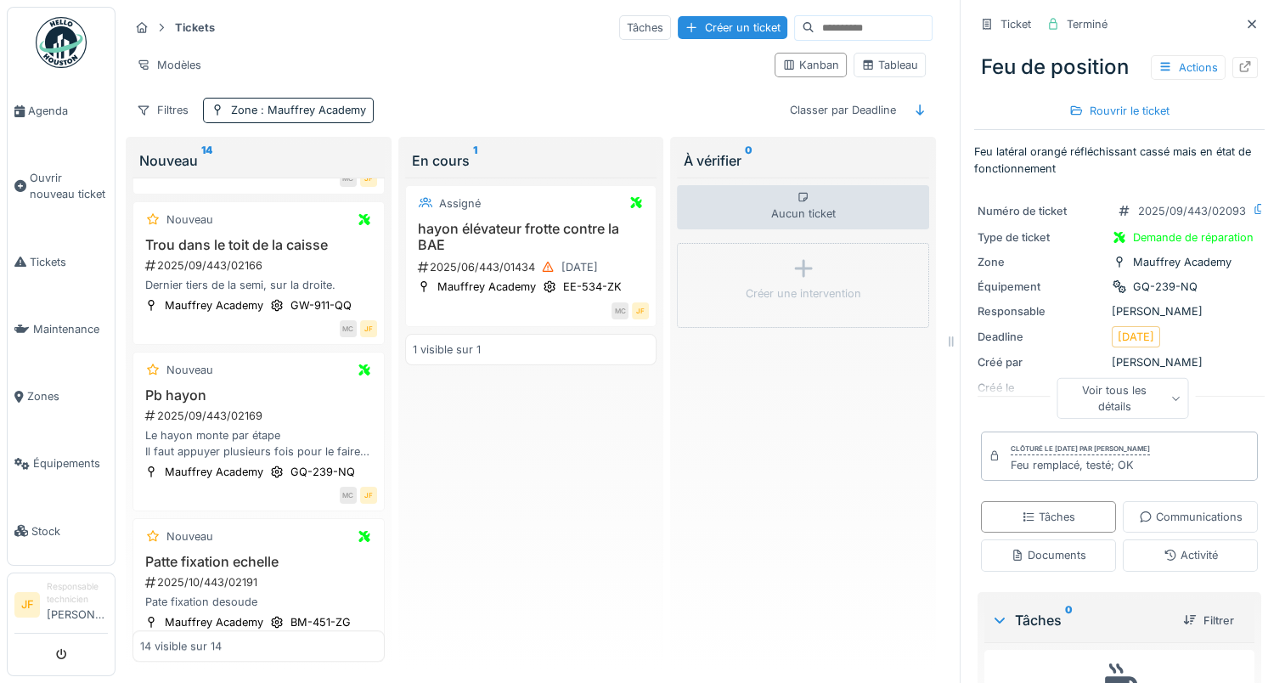
scroll to position [1355, 0]
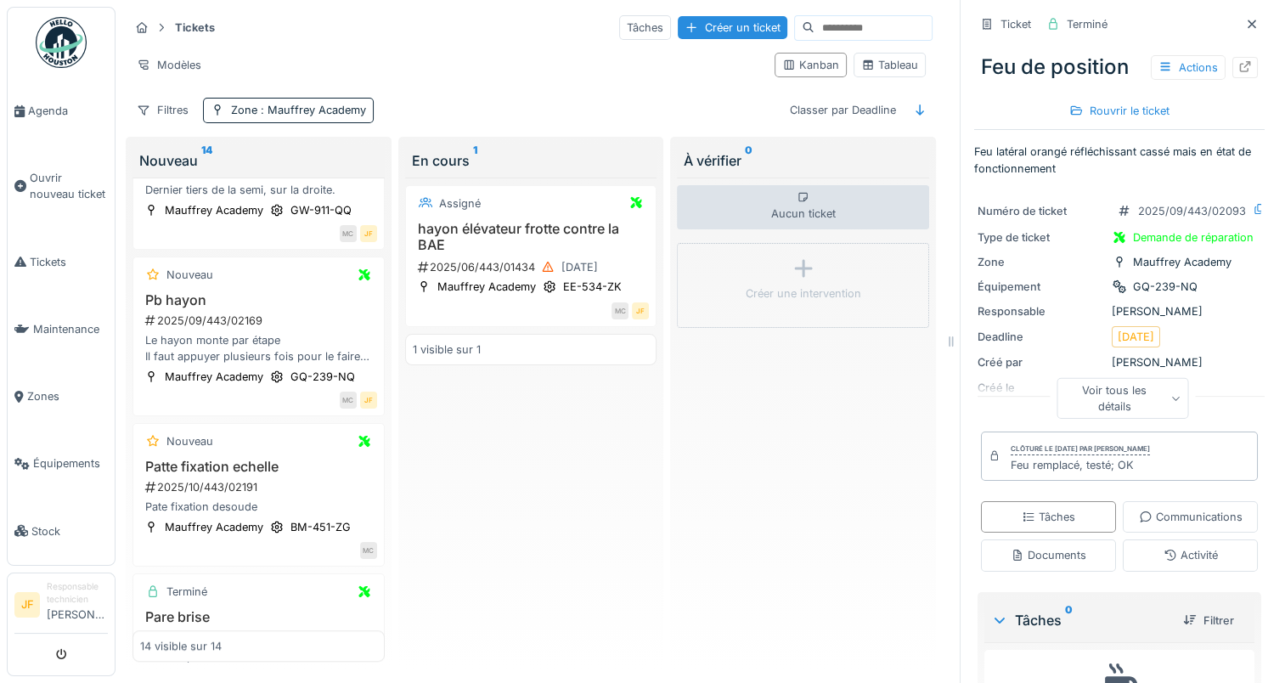
click icon
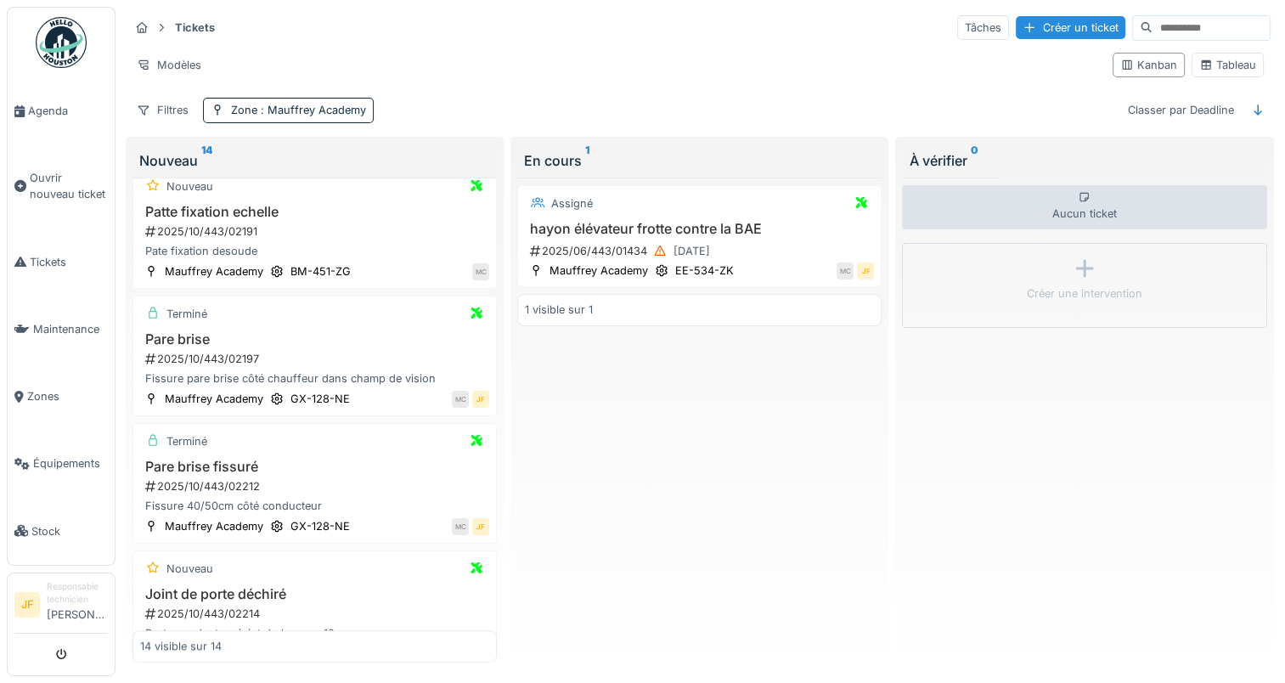
scroll to position [1124, 0]
